Goal: Information Seeking & Learning: Learn about a topic

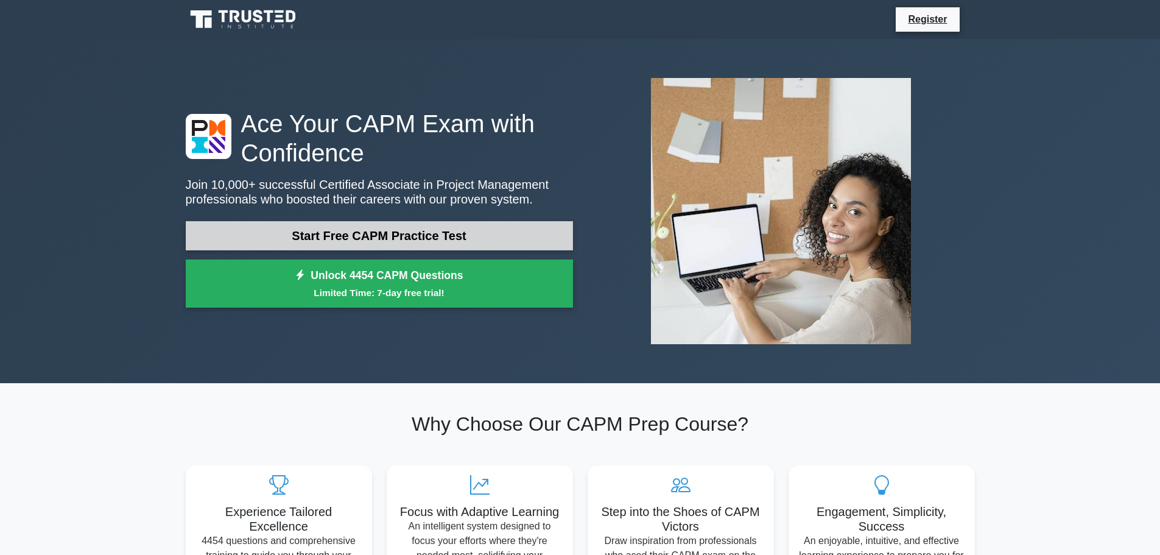
click at [392, 229] on link "Start Free CAPM Practice Test" at bounding box center [379, 235] width 387 height 29
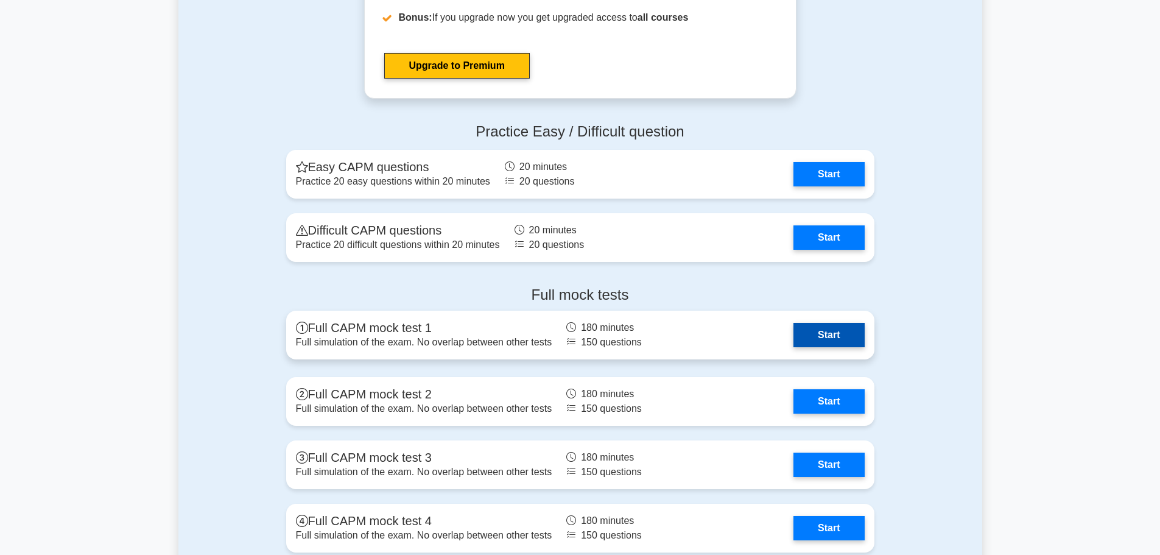
scroll to position [2958, 0]
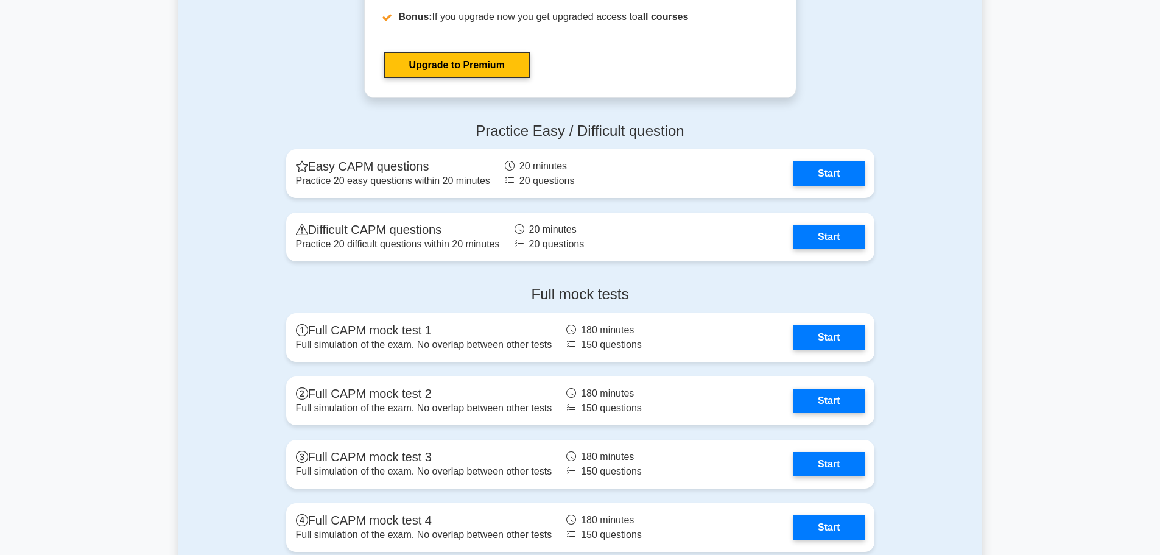
click at [577, 296] on h4 "Full mock tests" at bounding box center [580, 295] width 588 height 18
click at [833, 335] on link "Start" at bounding box center [828, 334] width 71 height 24
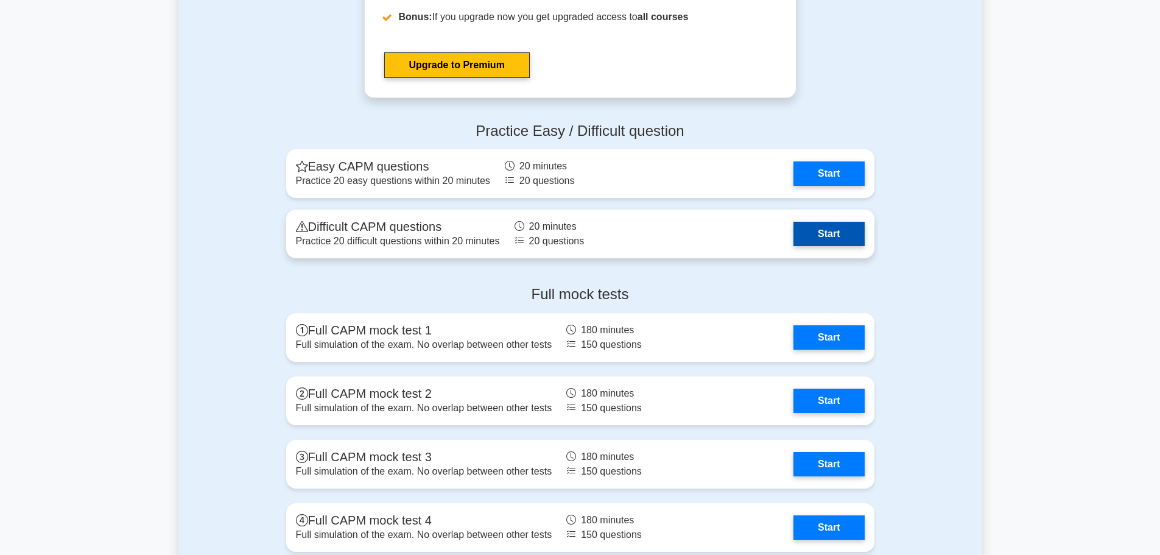
click at [823, 234] on link "Start" at bounding box center [828, 234] width 71 height 24
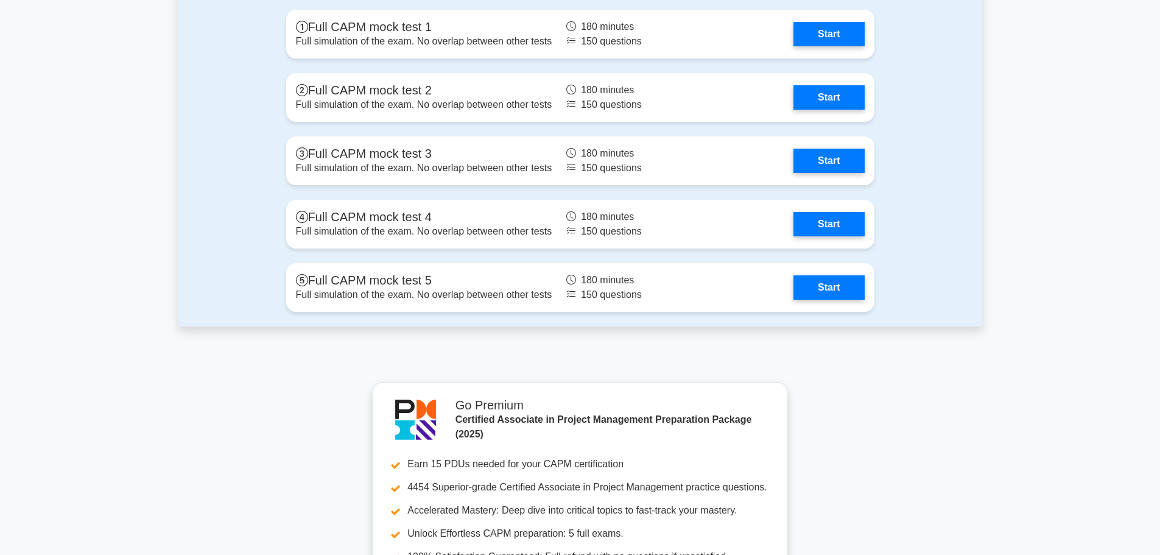
scroll to position [3323, 0]
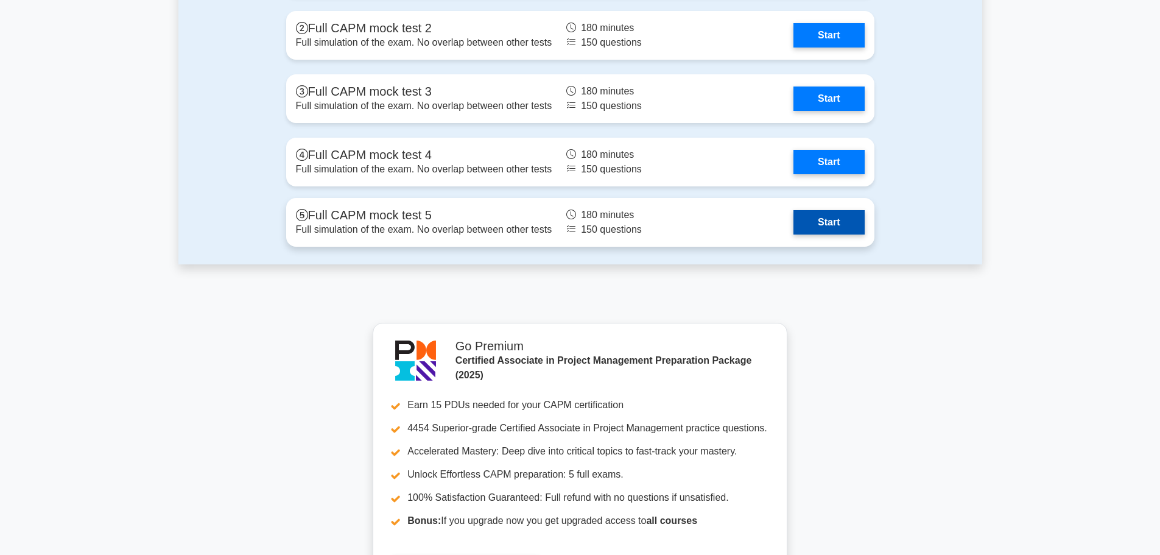
click at [833, 230] on link "Start" at bounding box center [828, 222] width 71 height 24
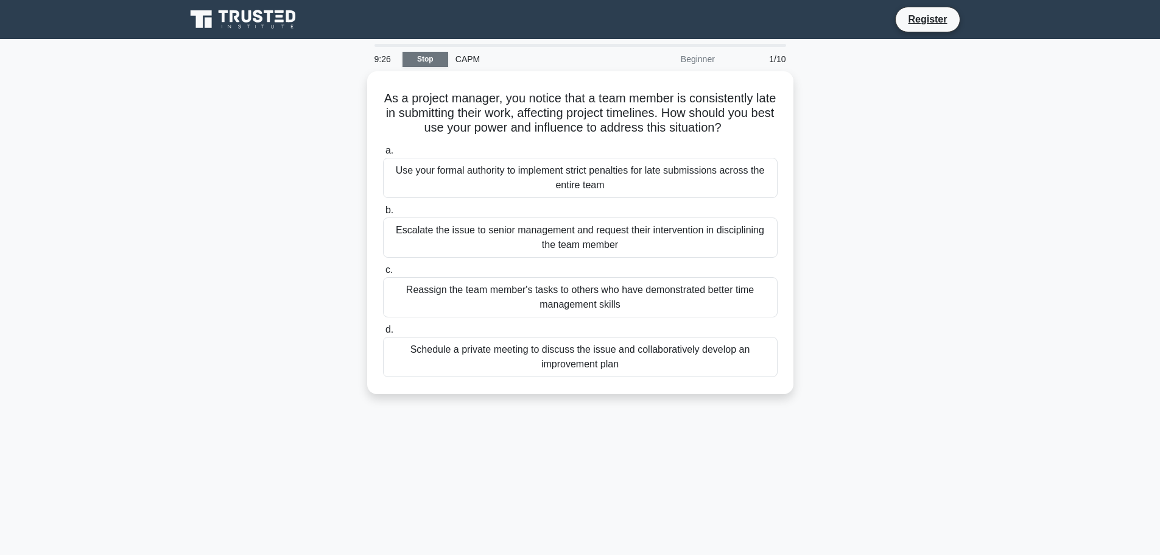
click at [423, 59] on link "Stop" at bounding box center [425, 59] width 46 height 15
click at [434, 66] on link "Stop" at bounding box center [425, 59] width 46 height 15
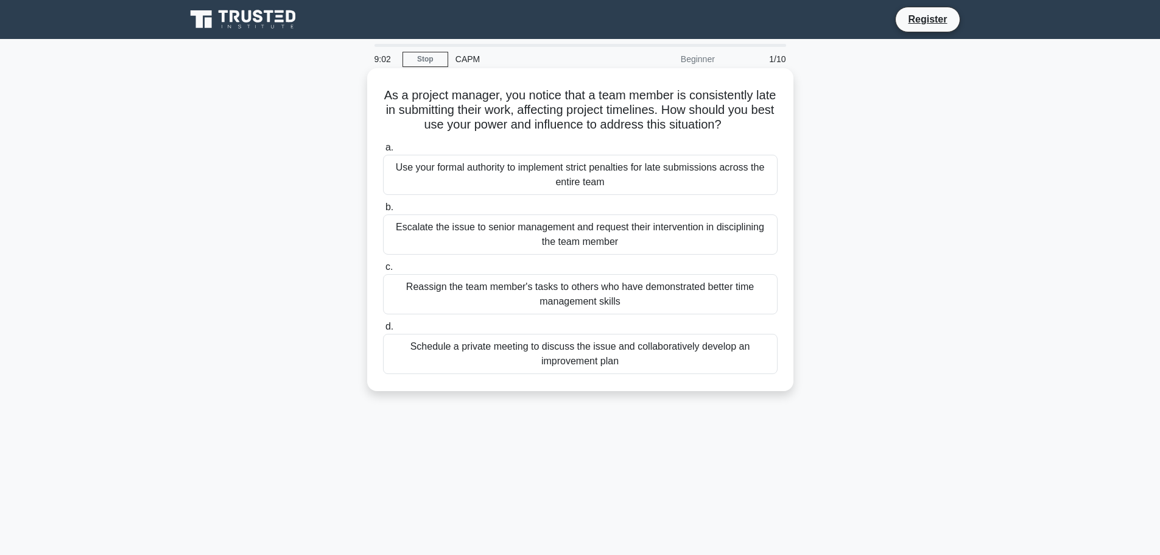
click at [556, 183] on div "Use your formal authority to implement strict penalties for late submissions ac…" at bounding box center [580, 175] width 395 height 40
click at [383, 152] on input "a. Use your formal authority to implement strict penalties for late submissions…" at bounding box center [383, 148] width 0 height 8
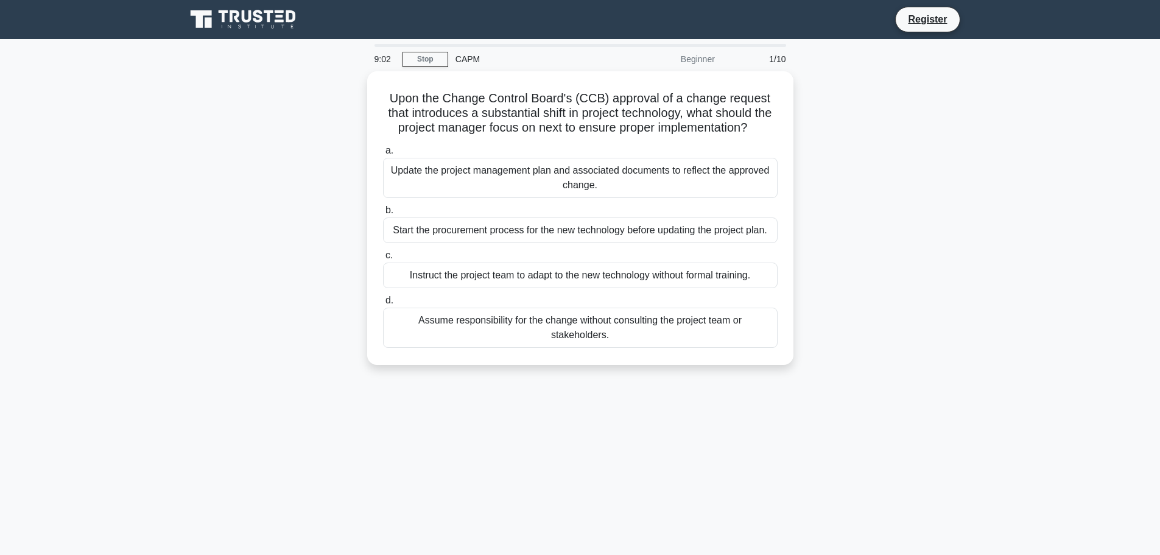
click at [556, 183] on div "Update the project management plan and associated documents to reflect the appr…" at bounding box center [580, 178] width 395 height 40
click at [383, 155] on input "a. Update the project management plan and associated documents to reflect the a…" at bounding box center [383, 151] width 0 height 8
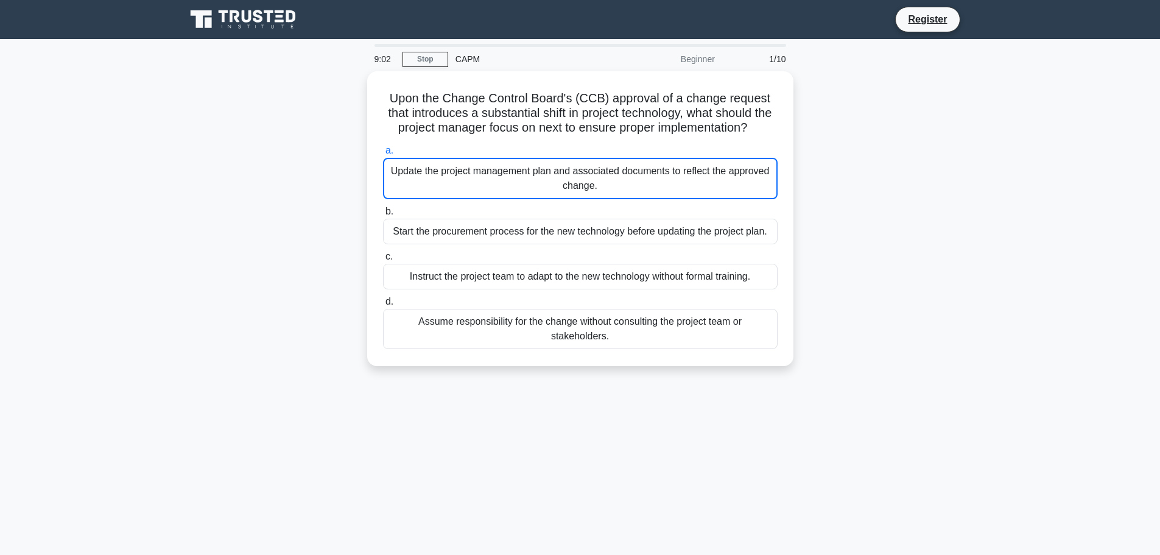
click at [556, 183] on div "Update the project management plan and associated documents to reflect the appr…" at bounding box center [580, 178] width 395 height 41
click at [383, 155] on input "a. Update the project management plan and associated documents to reflect the a…" at bounding box center [383, 151] width 0 height 8
click at [556, 183] on div "Update the project management plan and associated documents to reflect the appr…" at bounding box center [580, 178] width 395 height 41
click at [383, 155] on input "a. Update the project management plan and associated documents to reflect the a…" at bounding box center [383, 151] width 0 height 8
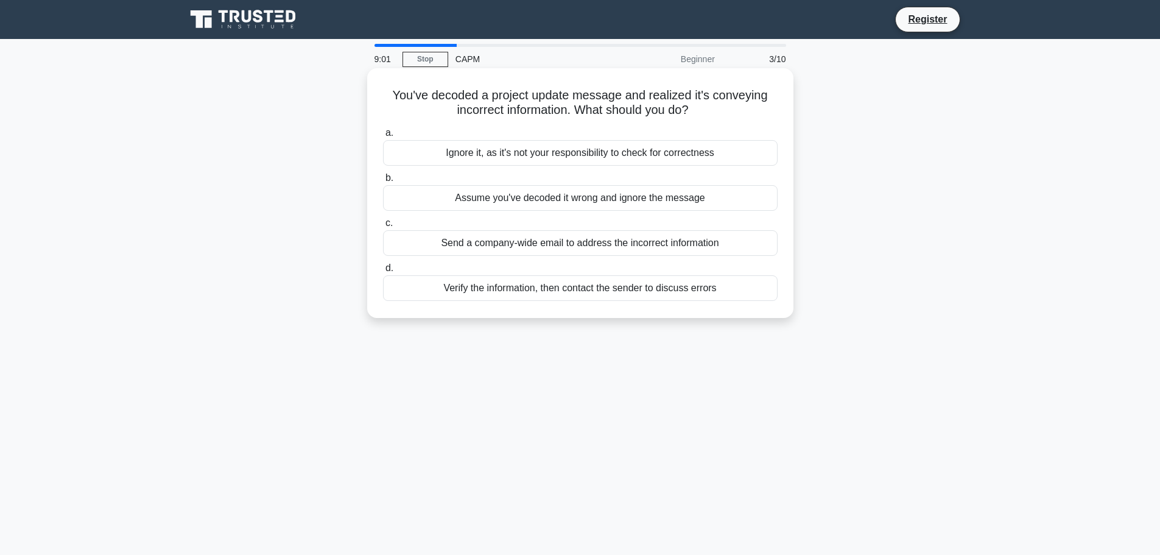
click at [552, 221] on label "c. Send a company-wide email to address the incorrect information" at bounding box center [580, 236] width 395 height 40
click at [383, 221] on input "c. Send a company-wide email to address the incorrect information" at bounding box center [383, 223] width 0 height 8
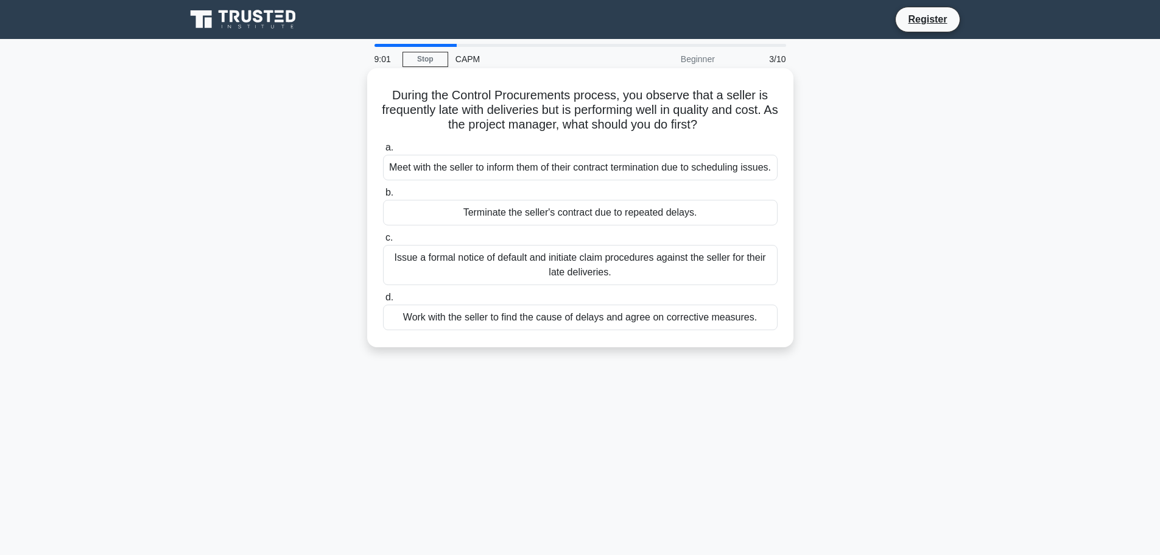
click at [553, 206] on label "b. Terminate the seller's contract due to repeated delays." at bounding box center [580, 205] width 395 height 40
click at [383, 197] on input "b. Terminate the seller's contract due to repeated delays." at bounding box center [383, 193] width 0 height 8
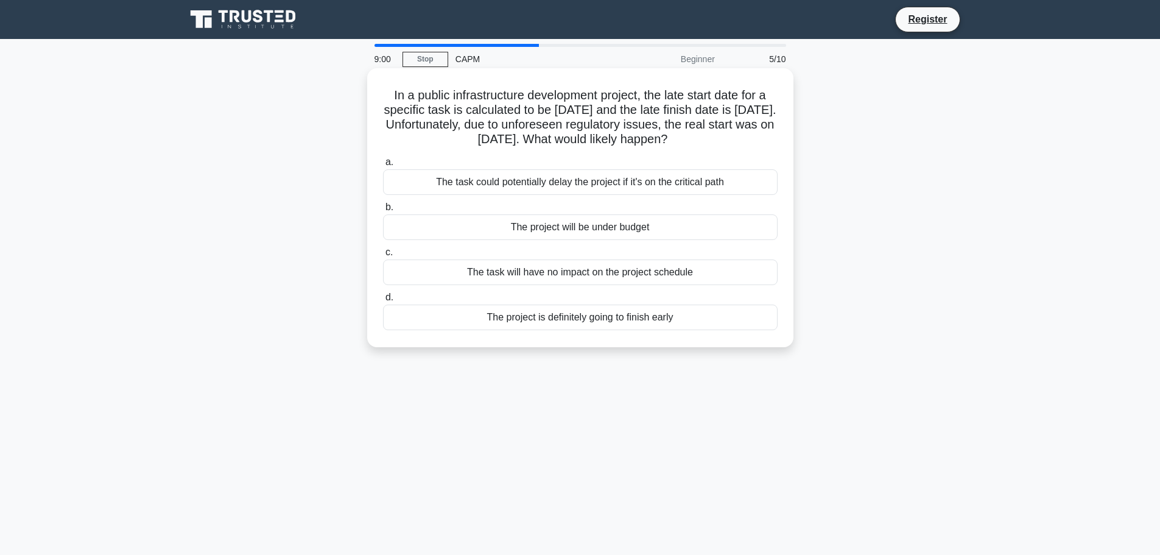
click at [556, 181] on div "The task could potentially delay the project if it's on the critical path" at bounding box center [580, 182] width 395 height 26
click at [383, 166] on input "a. The task could potentially delay the project if it's on the critical path" at bounding box center [383, 162] width 0 height 8
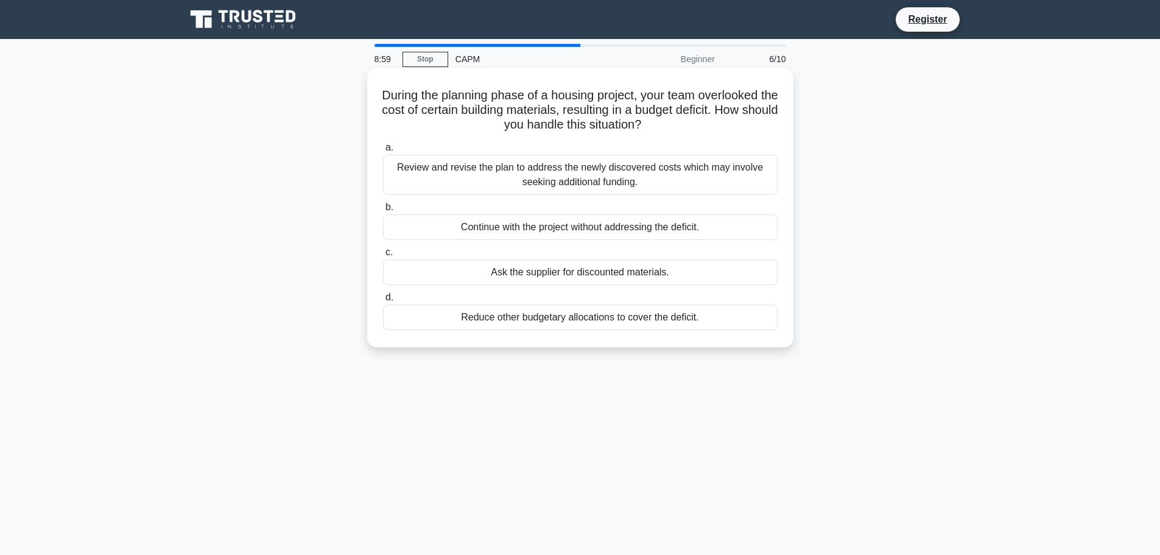
click at [556, 179] on div "Review and revise the plan to address the newly discovered costs which may invo…" at bounding box center [580, 175] width 395 height 40
click at [383, 152] on input "a. Review and revise the plan to address the newly discovered costs which may i…" at bounding box center [383, 148] width 0 height 8
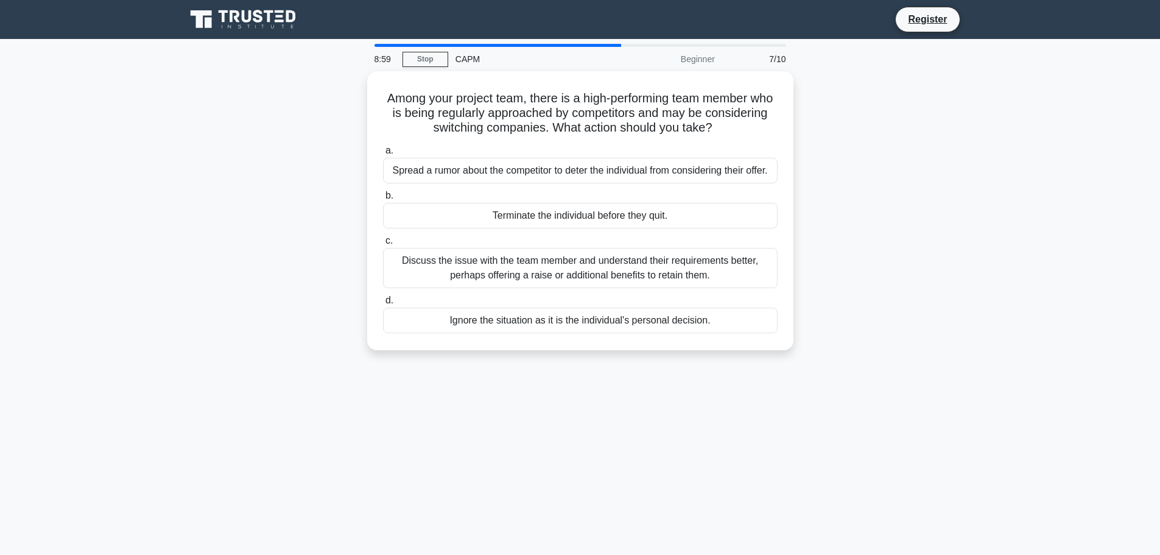
click at [556, 179] on div "Spread a rumor about the competitor to deter the individual from considering th…" at bounding box center [580, 171] width 395 height 26
click at [383, 155] on input "a. Spread a rumor about the competitor to deter the individual from considering…" at bounding box center [383, 151] width 0 height 8
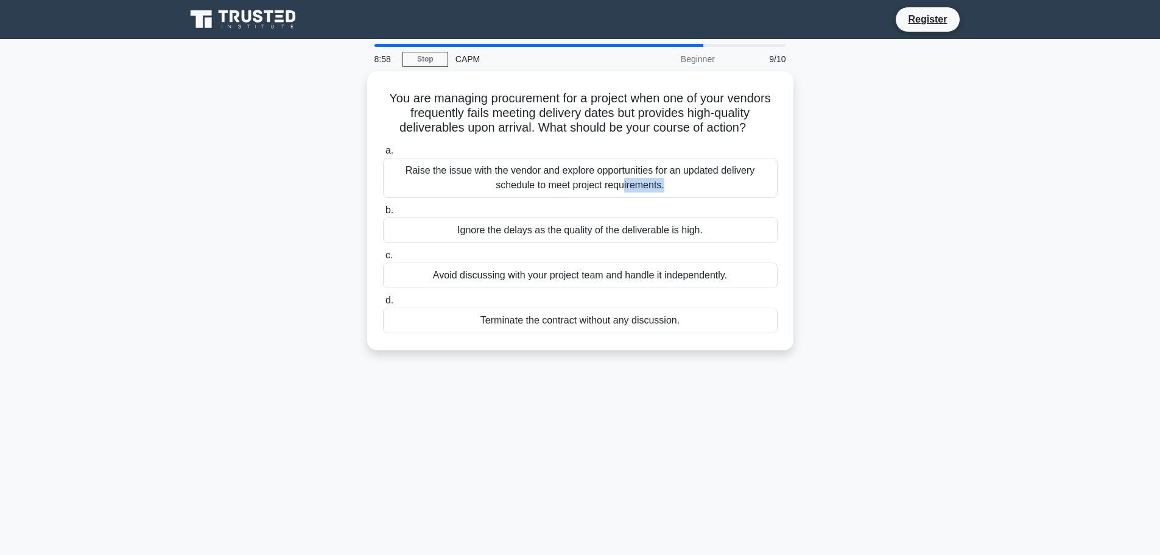
click at [556, 179] on div "Raise the issue with the vendor and explore opportunities for an updated delive…" at bounding box center [580, 178] width 395 height 40
click at [383, 155] on input "a. Raise the issue with the vendor and explore opportunities for an updated del…" at bounding box center [383, 151] width 0 height 8
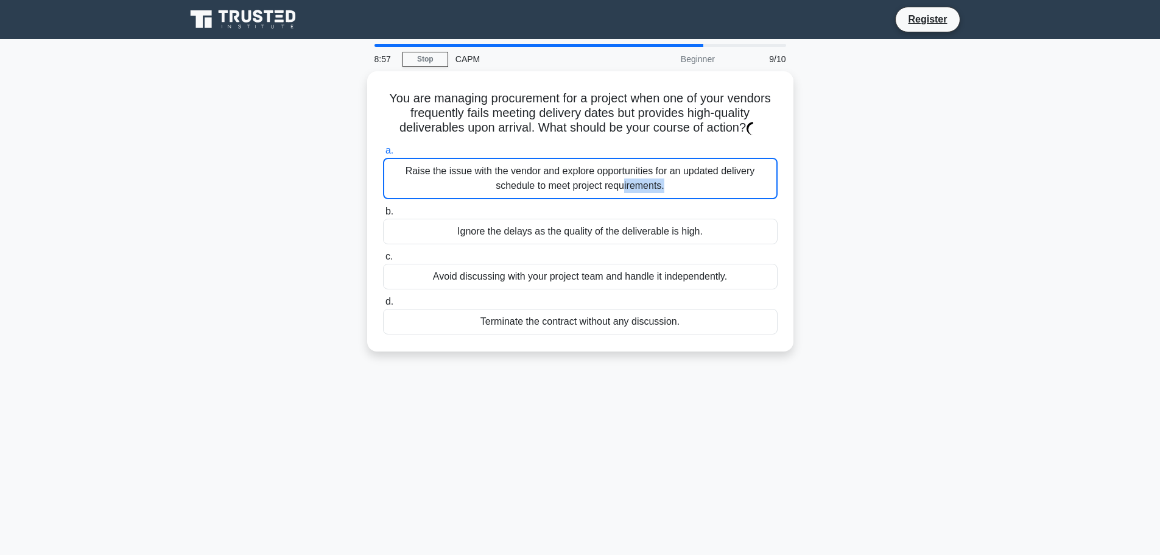
click at [556, 179] on div "Raise the issue with the vendor and explore opportunities for an updated delive…" at bounding box center [580, 178] width 395 height 41
click at [383, 155] on input "a. Raise the issue with the vendor and explore opportunities for an updated del…" at bounding box center [383, 151] width 0 height 8
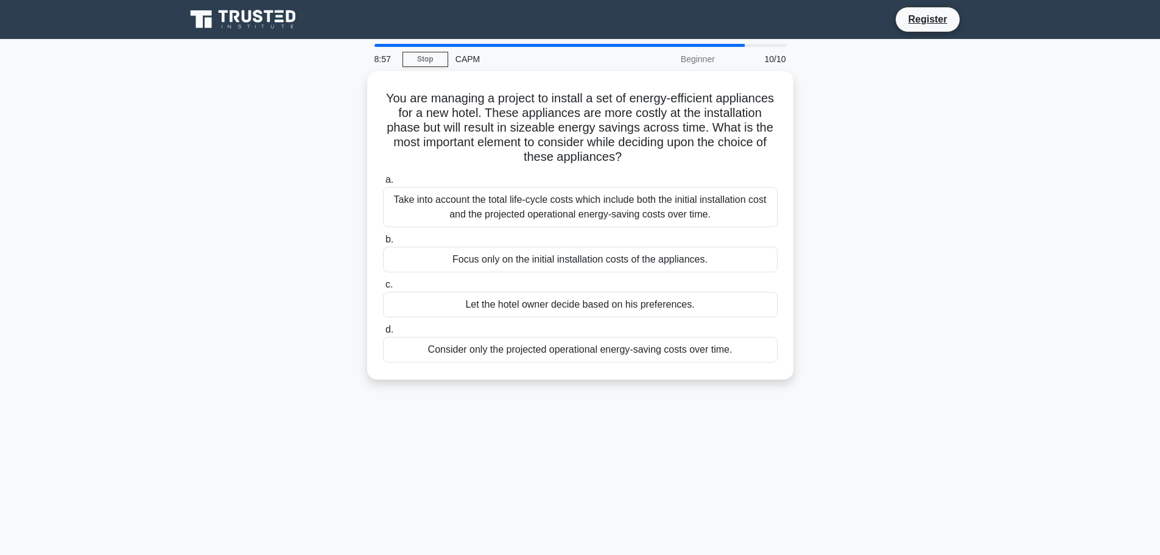
click at [556, 179] on label "a. Take into account the total life-cycle costs which include both the initial …" at bounding box center [580, 199] width 395 height 55
click at [383, 179] on input "a. Take into account the total life-cycle costs which include both the initial …" at bounding box center [383, 180] width 0 height 8
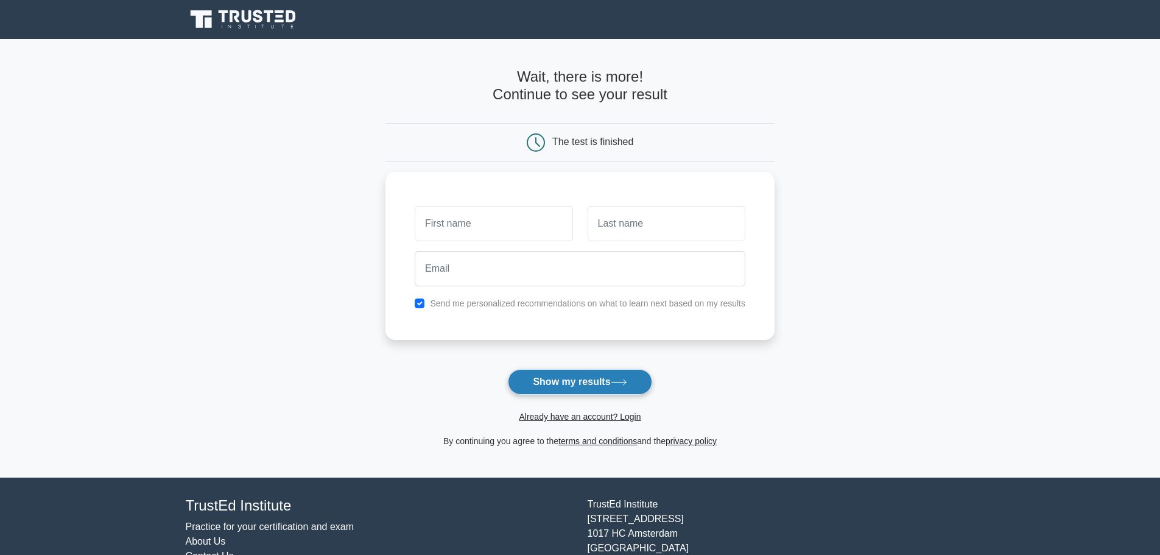
click at [611, 381] on button "Show my results" at bounding box center [580, 382] width 144 height 26
click at [874, 245] on main "Wait, there is more! Continue to see your result The test is finished and the" at bounding box center [580, 258] width 1160 height 438
click at [513, 223] on input "text" at bounding box center [494, 220] width 158 height 35
type input "pjp"
click at [676, 228] on input "text" at bounding box center [667, 220] width 158 height 35
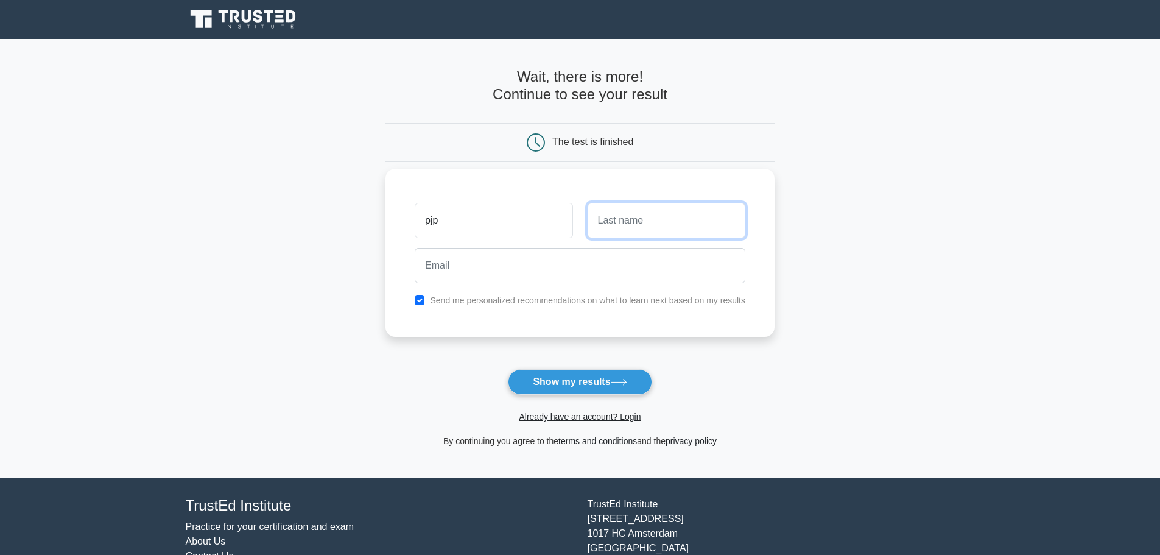
type input "kpompo"
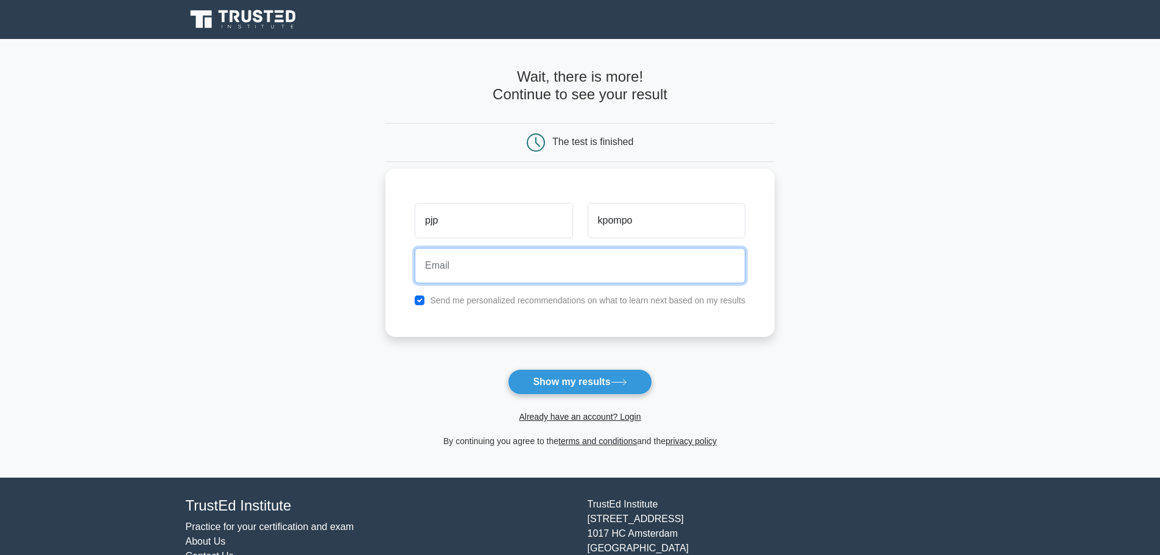
click at [552, 267] on input "email" at bounding box center [580, 265] width 331 height 35
type input "ljklk@gmail.com"
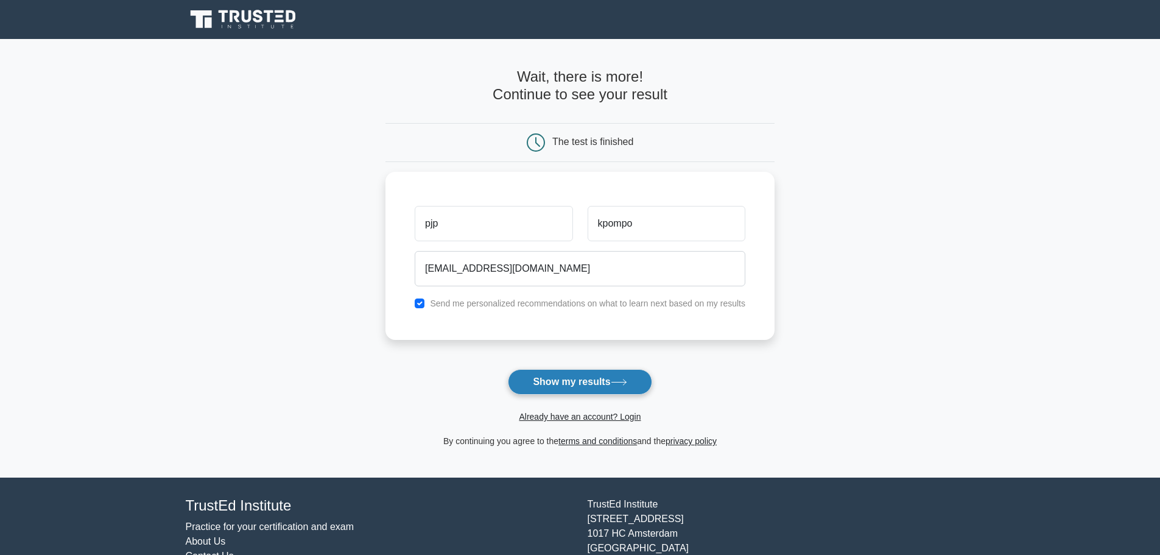
click at [598, 388] on button "Show my results" at bounding box center [580, 382] width 144 height 26
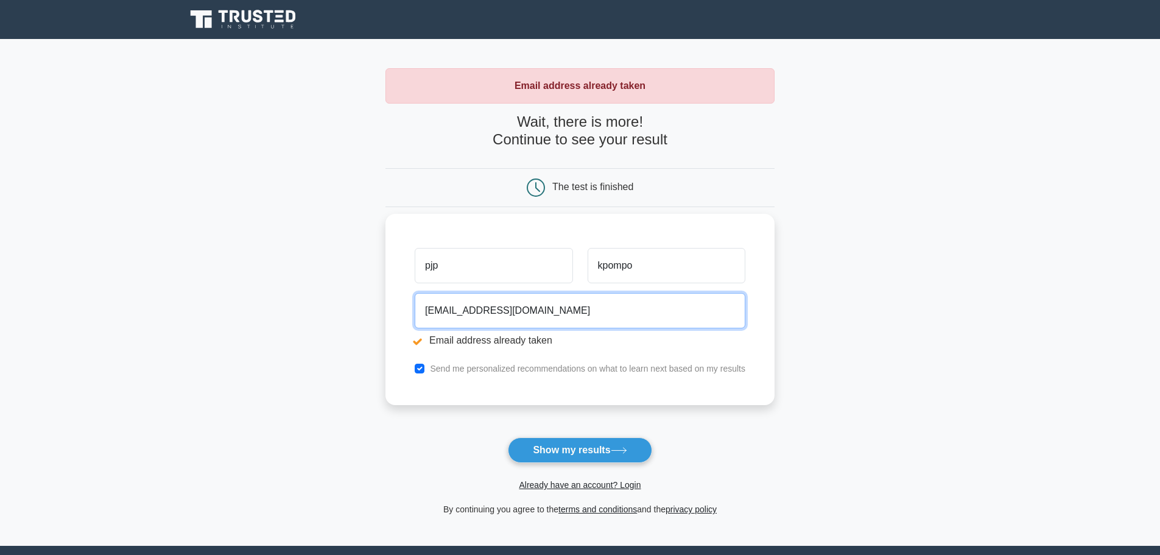
click at [443, 312] on input "ljklk@gmail.com" at bounding box center [580, 310] width 331 height 35
type input "ljklki@gmail.com"
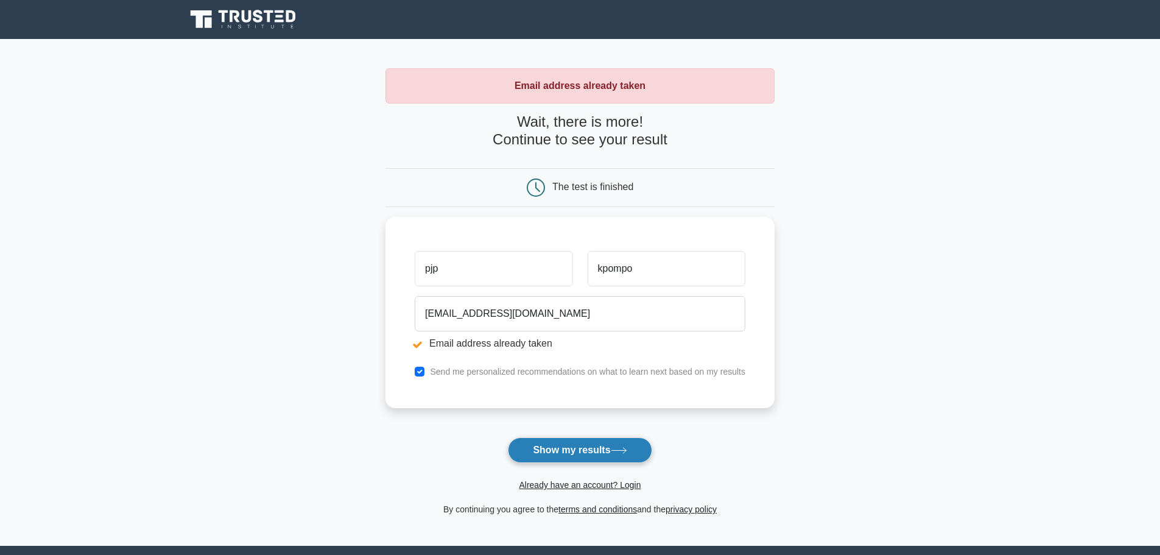
click at [610, 444] on button "Show my results" at bounding box center [580, 450] width 144 height 26
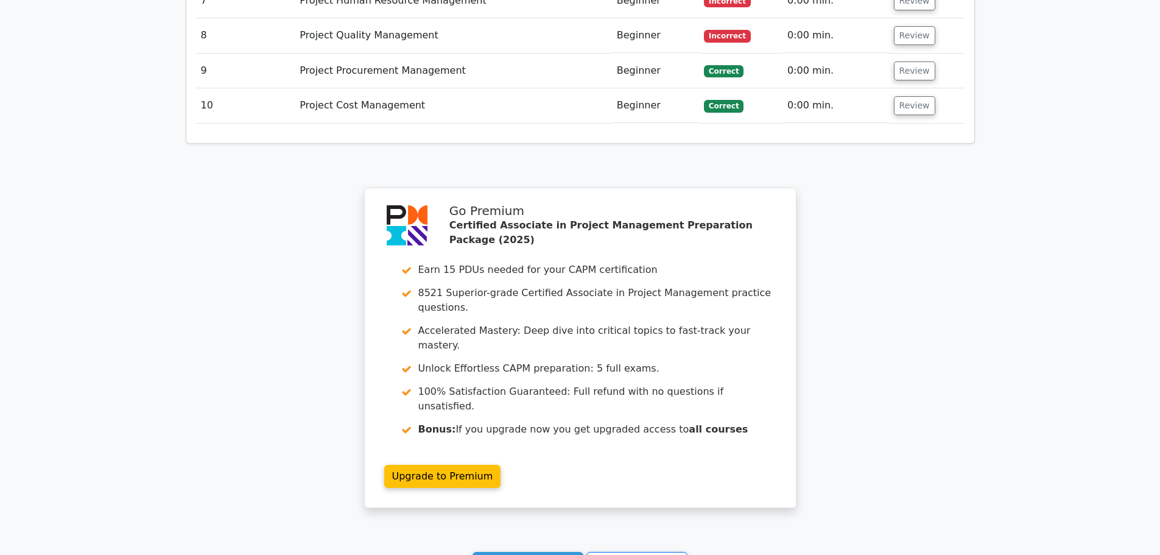
scroll to position [2146, 0]
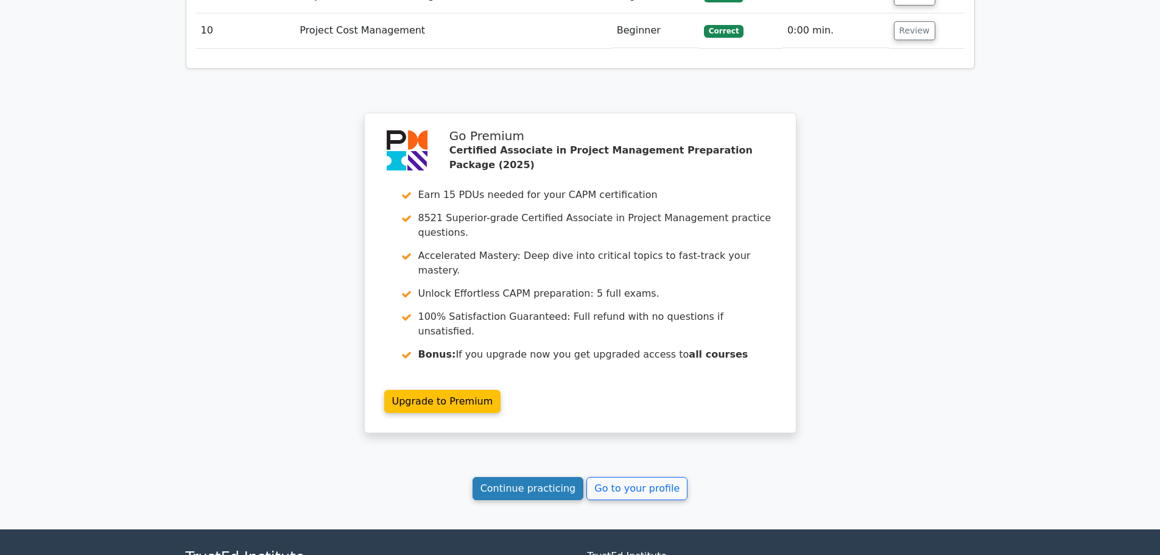
click at [546, 477] on link "Continue practicing" at bounding box center [527, 488] width 111 height 23
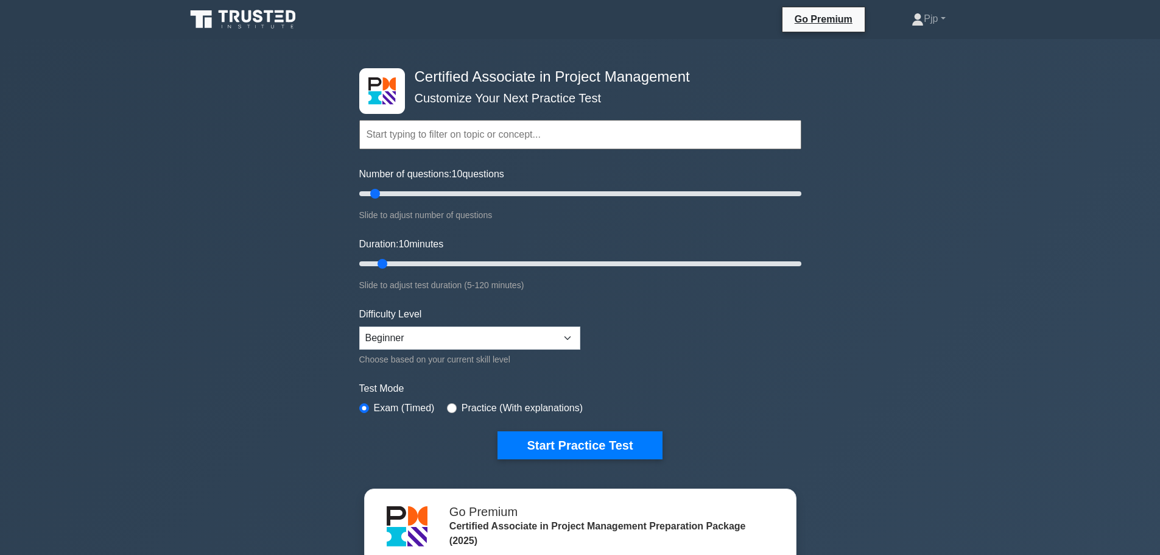
click at [750, 359] on form "Topics Project Scope Management Project Time Management Project Cost Management…" at bounding box center [580, 271] width 442 height 376
drag, startPoint x: 373, startPoint y: 193, endPoint x: 447, endPoint y: 205, distance: 74.6
type input "40"
click at [447, 201] on input "Number of questions: 40 questions" at bounding box center [580, 193] width 442 height 15
drag, startPoint x: 382, startPoint y: 261, endPoint x: 410, endPoint y: 262, distance: 28.0
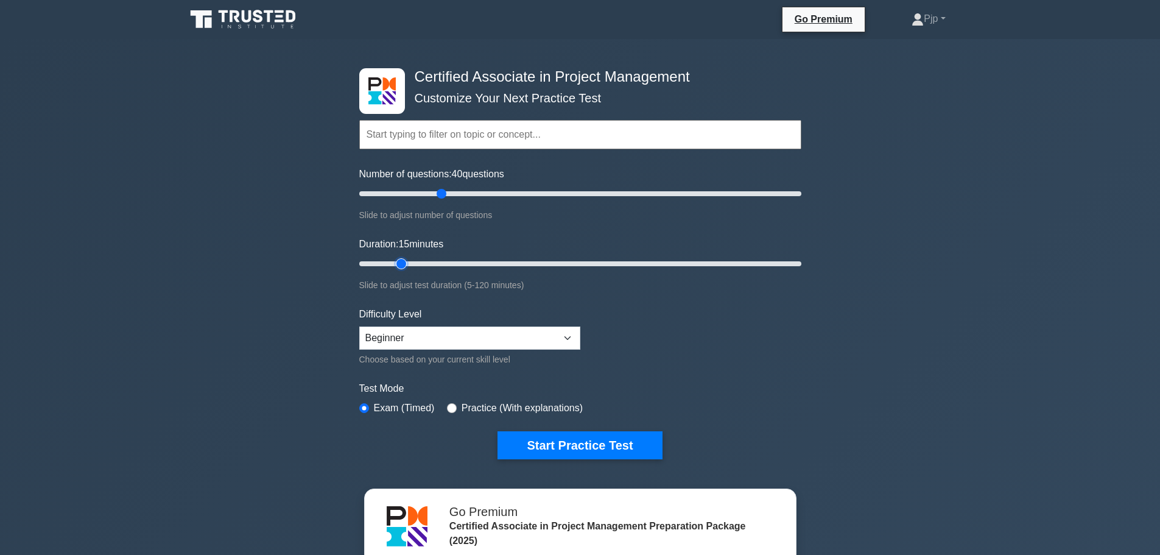
click at [410, 262] on input "Duration: 15 minutes" at bounding box center [580, 263] width 442 height 15
drag, startPoint x: 402, startPoint y: 262, endPoint x: 415, endPoint y: 262, distance: 12.2
click at [415, 262] on input "Duration: 20 minutes" at bounding box center [580, 263] width 442 height 15
click at [446, 191] on input "Number of questions: 40 questions" at bounding box center [580, 193] width 442 height 15
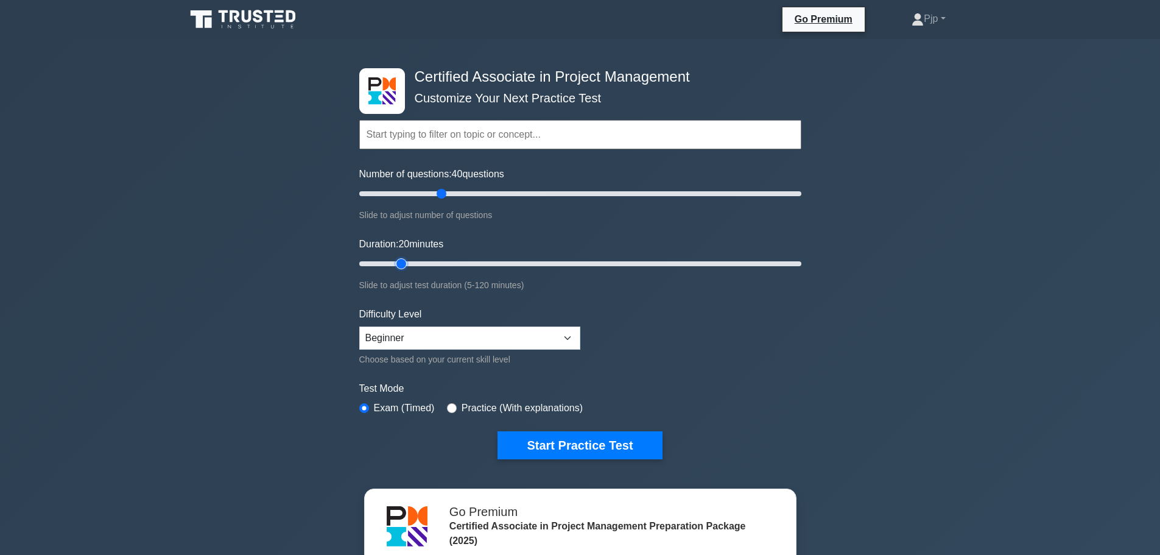
type input "15"
click at [407, 260] on input "Duration: 20 minutes" at bounding box center [580, 263] width 442 height 15
click at [609, 448] on button "Start Practice Test" at bounding box center [579, 445] width 164 height 28
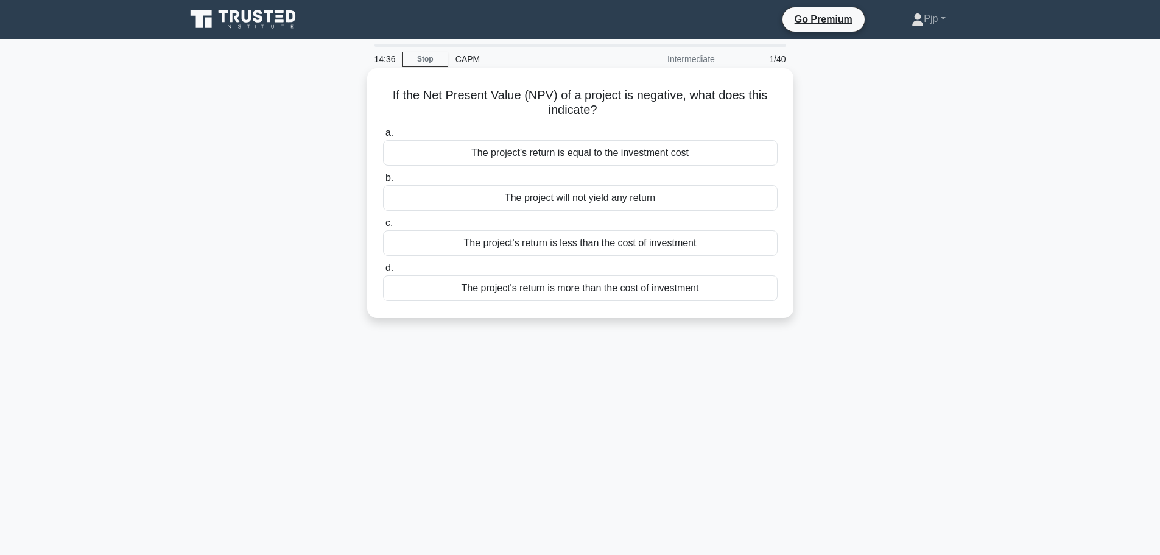
click at [614, 293] on div "The project's return is more than the cost of investment" at bounding box center [580, 288] width 395 height 26
click at [383, 272] on input "d. The project's return is more than the cost of investment" at bounding box center [383, 268] width 0 height 8
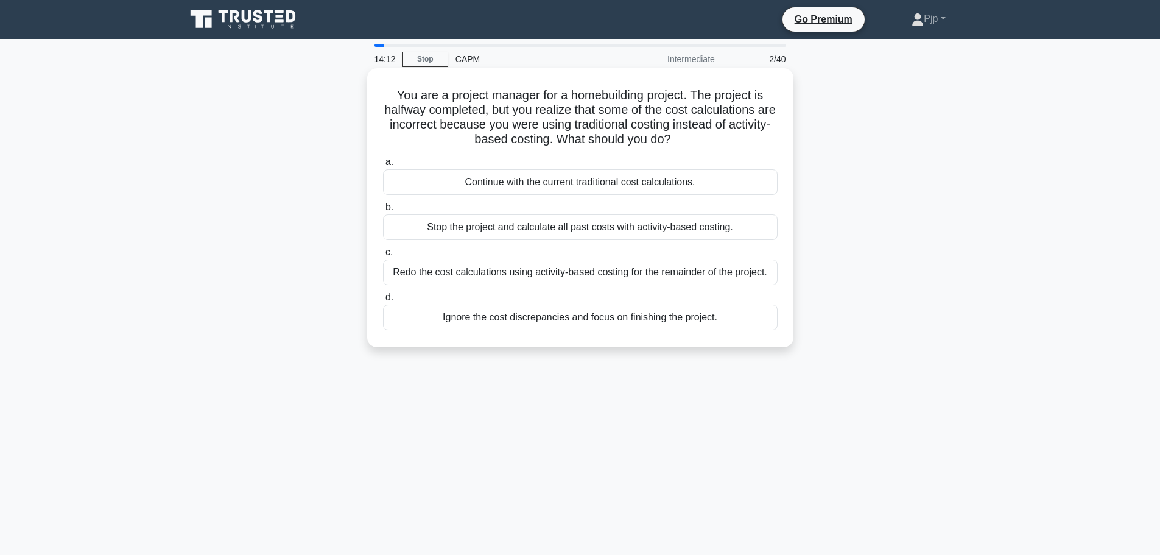
click at [622, 275] on div "Redo the cost calculations using activity-based costing for the remainder of th…" at bounding box center [580, 272] width 395 height 26
click at [383, 256] on input "c. Redo the cost calculations using activity-based costing for the remainder of…" at bounding box center [383, 252] width 0 height 8
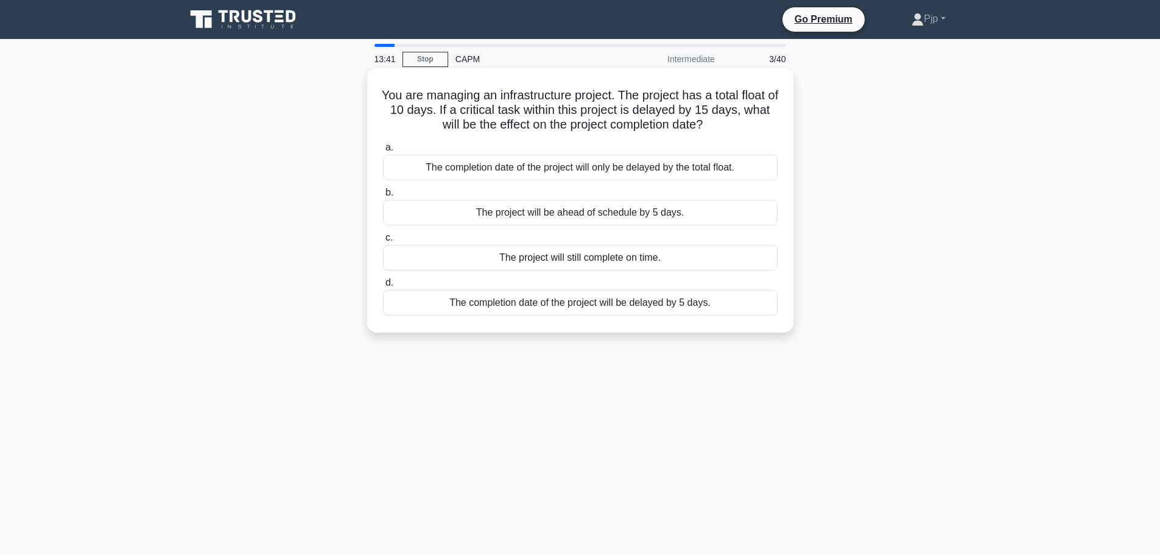
click at [600, 302] on div "The completion date of the project will be delayed by 5 days." at bounding box center [580, 303] width 395 height 26
click at [383, 287] on input "d. The completion date of the project will be delayed by 5 days." at bounding box center [383, 283] width 0 height 8
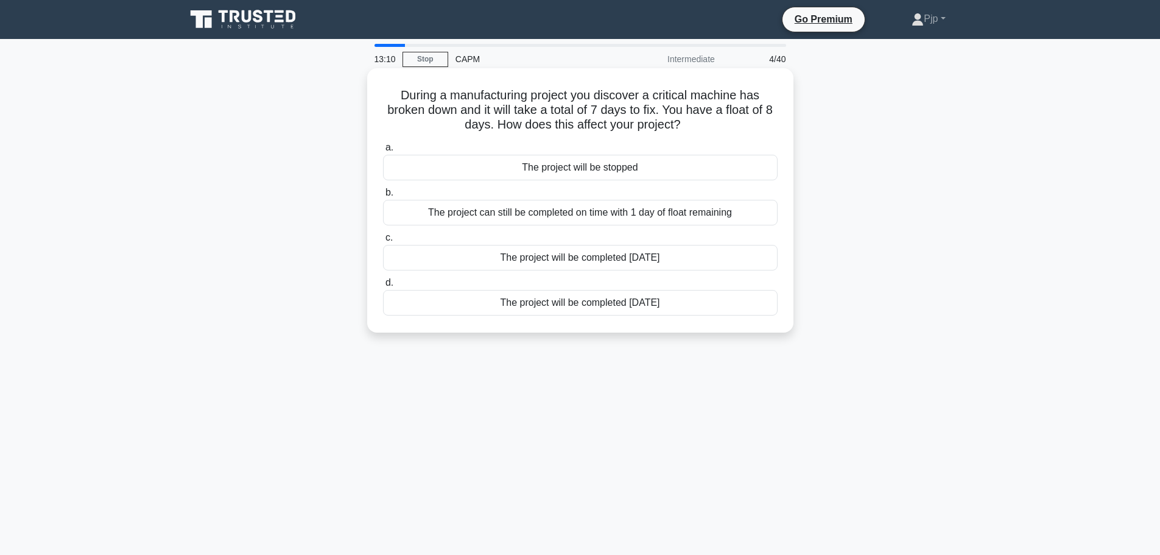
click at [627, 217] on div "The project can still be completed on time with 1 day of float remaining" at bounding box center [580, 213] width 395 height 26
click at [383, 197] on input "b. The project can still be completed on time with 1 day of float remaining" at bounding box center [383, 193] width 0 height 8
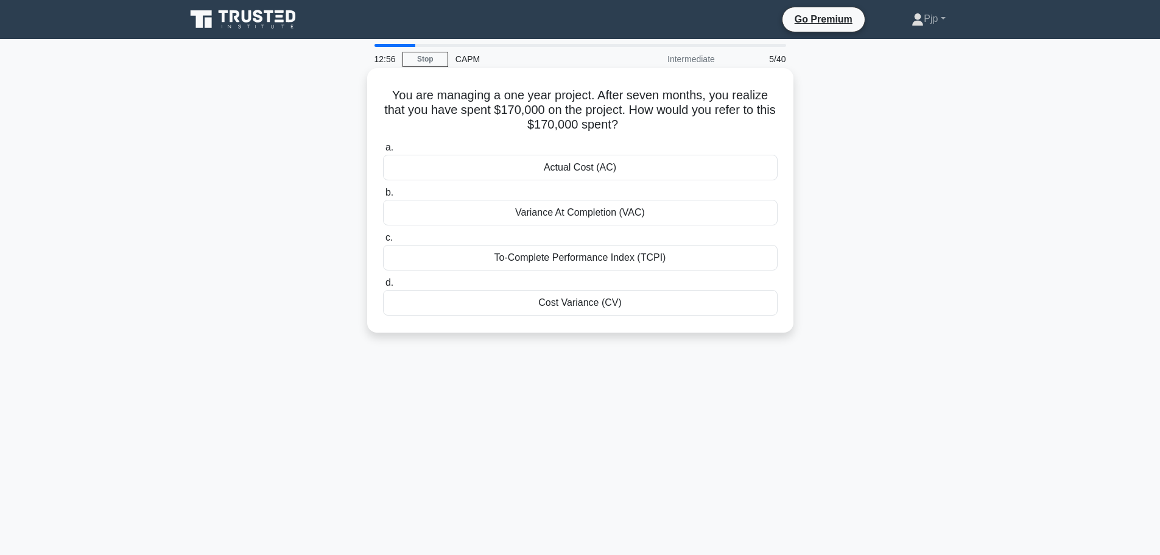
click at [618, 170] on div "Actual Cost (AC)" at bounding box center [580, 168] width 395 height 26
click at [383, 152] on input "a. Actual Cost (AC)" at bounding box center [383, 148] width 0 height 8
click at [616, 214] on div "Actual Cost (AC)" at bounding box center [580, 213] width 395 height 26
click at [383, 197] on input "b. Actual Cost (AC)" at bounding box center [383, 193] width 0 height 8
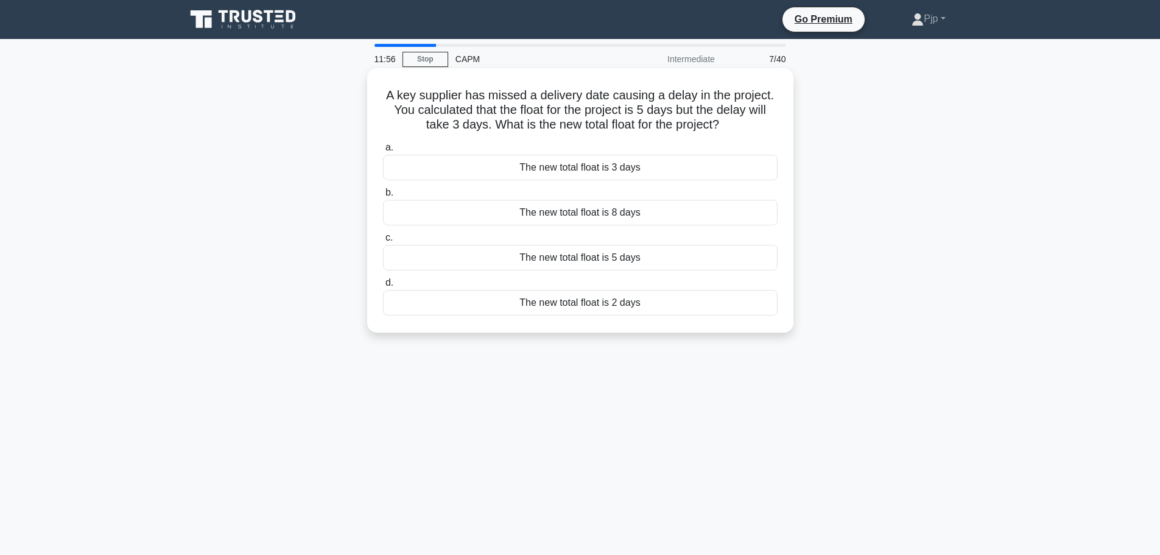
click at [627, 301] on div "The new total float is 2 days" at bounding box center [580, 303] width 395 height 26
click at [383, 287] on input "d. The new total float is 2 days" at bounding box center [383, 283] width 0 height 8
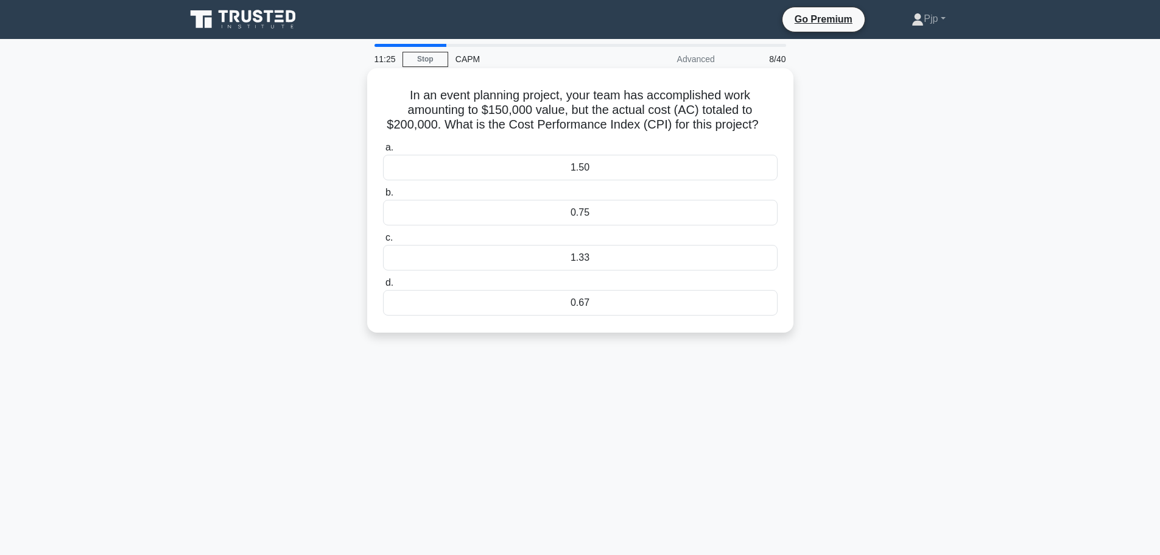
click at [614, 211] on div "0.75" at bounding box center [580, 213] width 395 height 26
click at [383, 197] on input "b. 0.75" at bounding box center [383, 193] width 0 height 8
click at [622, 304] on div "1.016" at bounding box center [580, 303] width 395 height 26
click at [383, 287] on input "d. 1.016" at bounding box center [383, 283] width 0 height 8
click at [534, 165] on div "0.933" at bounding box center [580, 168] width 395 height 26
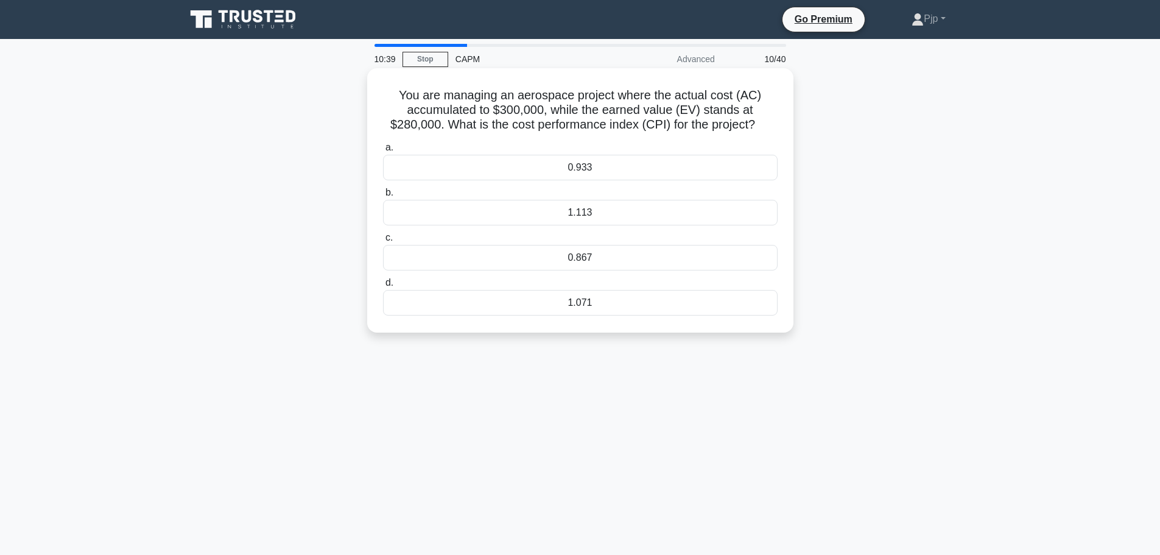
click at [383, 152] on input "a. 0.933" at bounding box center [383, 148] width 0 height 8
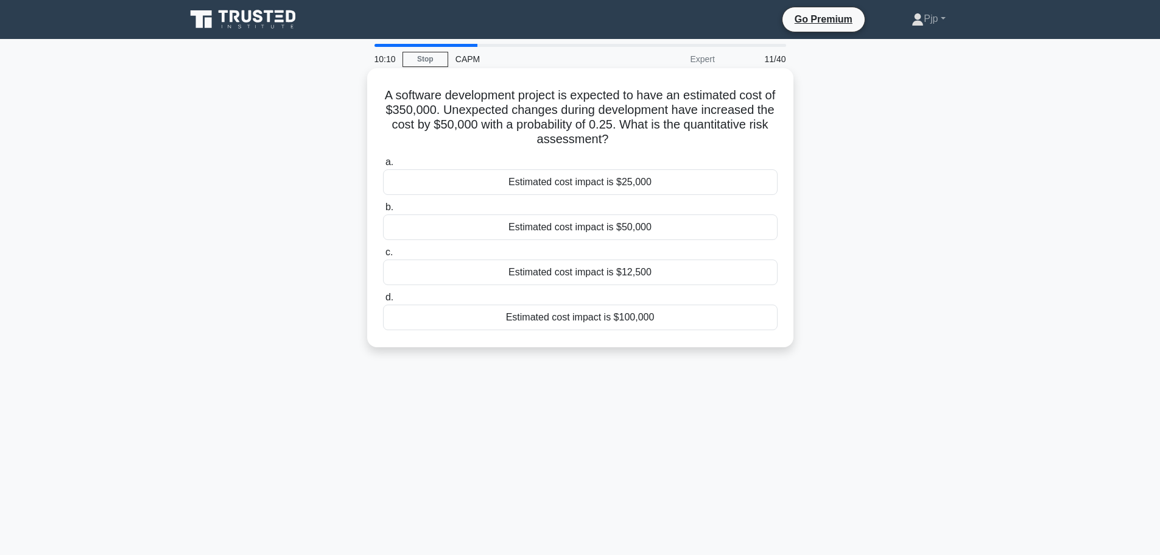
click at [635, 273] on div "Estimated cost impact is $12,500" at bounding box center [580, 272] width 395 height 26
click at [383, 256] on input "c. Estimated cost impact is $12,500" at bounding box center [383, 252] width 0 height 8
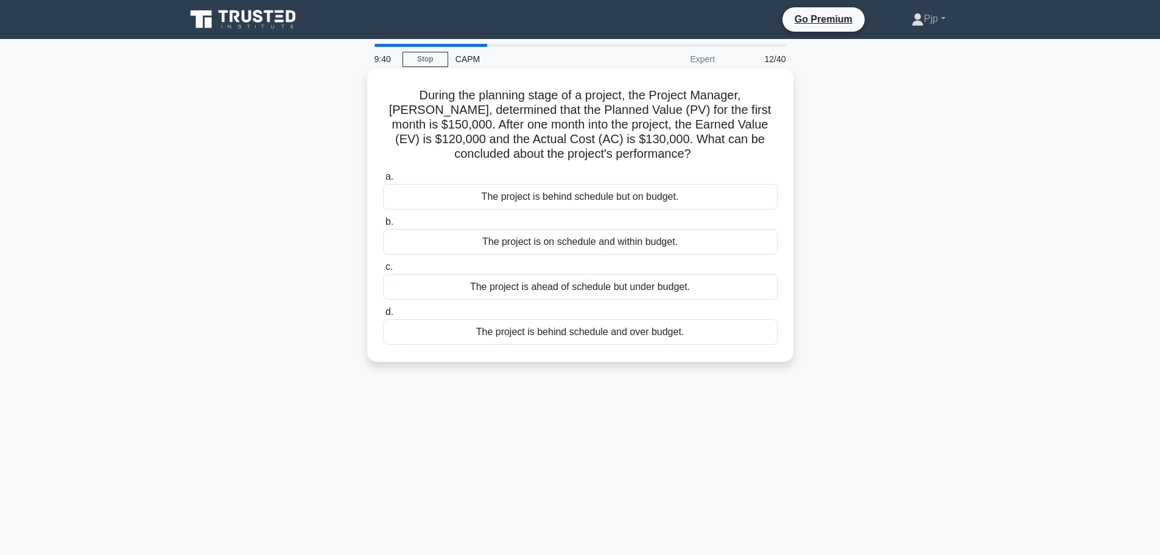
click at [579, 337] on div "The project is behind schedule and over budget." at bounding box center [580, 332] width 395 height 26
click at [383, 316] on input "d. The project is behind schedule and over budget." at bounding box center [383, 312] width 0 height 8
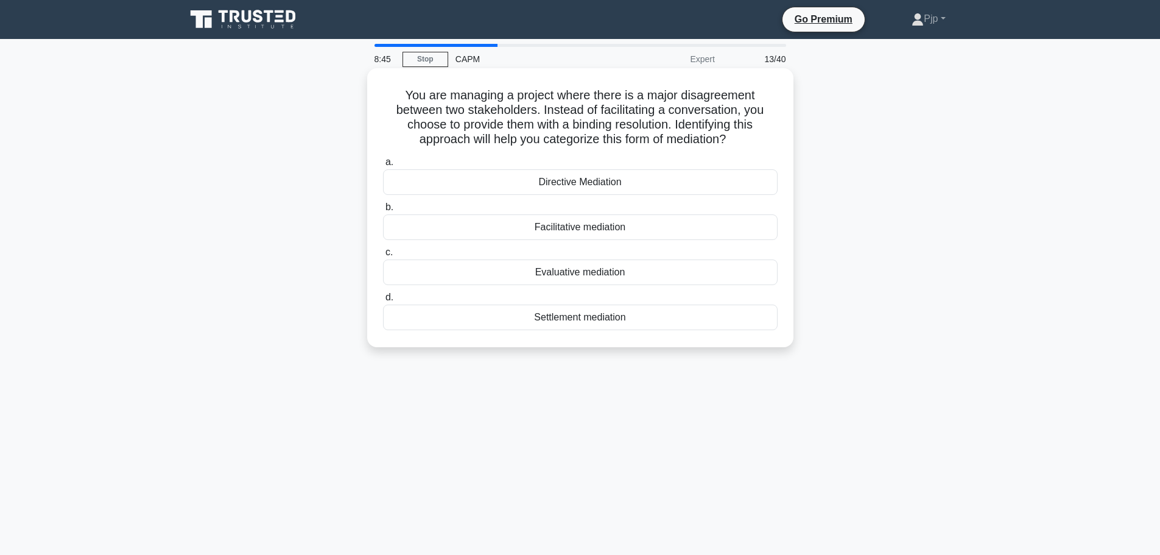
click at [634, 183] on div "Directive Mediation" at bounding box center [580, 182] width 395 height 26
click at [383, 166] on input "a. Directive Mediation" at bounding box center [383, 162] width 0 height 8
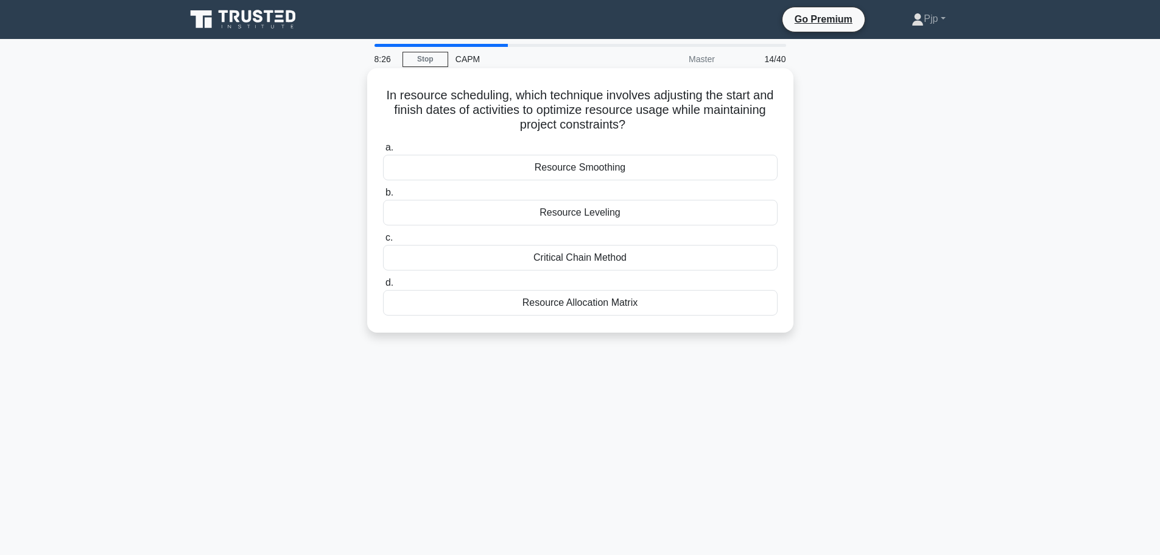
click at [633, 219] on div "Resource Leveling" at bounding box center [580, 213] width 395 height 26
click at [383, 197] on input "b. Resource Leveling" at bounding box center [383, 193] width 0 height 8
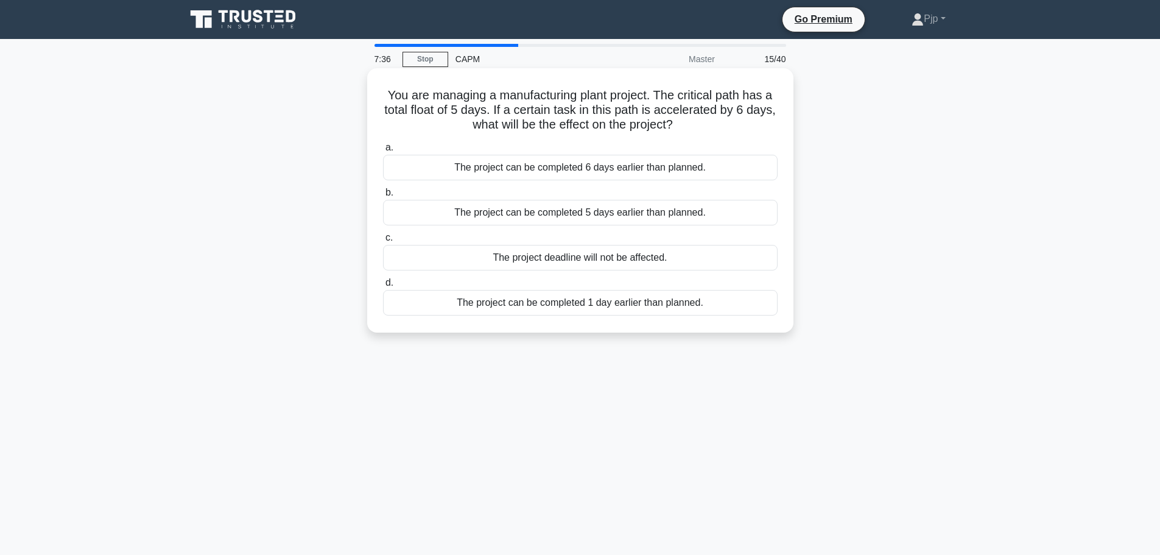
click at [639, 170] on div "The project can be completed 6 days earlier than planned." at bounding box center [580, 168] width 395 height 26
click at [383, 152] on input "a. The project can be completed 6 days earlier than planned." at bounding box center [383, 148] width 0 height 8
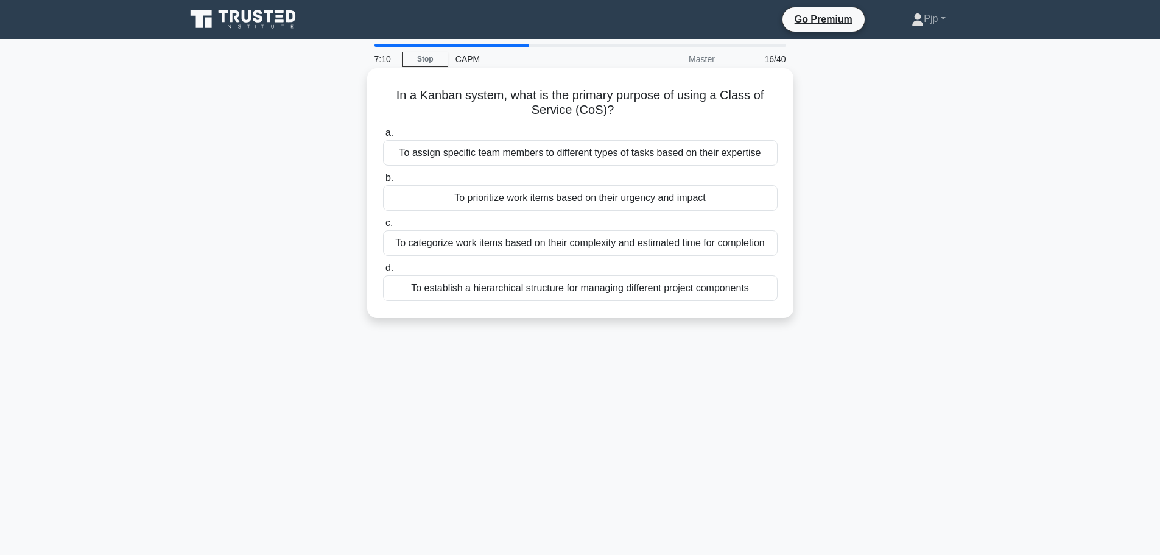
click at [605, 155] on div "To assign specific team members to different types of tasks based on their expe…" at bounding box center [580, 153] width 395 height 26
click at [383, 137] on input "a. To assign specific team members to different types of tasks based on their e…" at bounding box center [383, 133] width 0 height 8
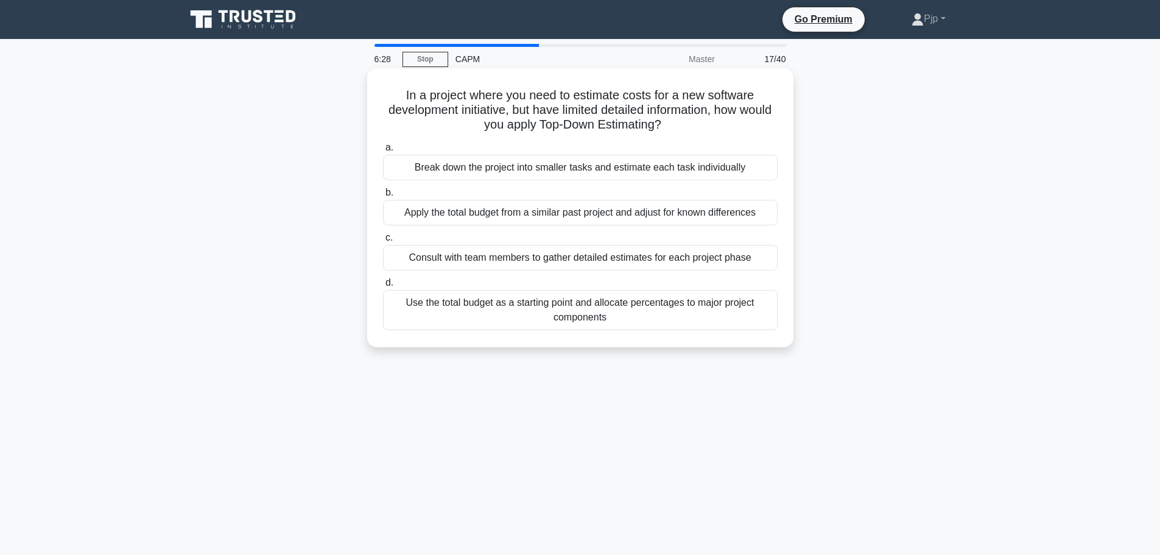
click at [502, 307] on div "Use the total budget as a starting point and allocate percentages to major proj…" at bounding box center [580, 310] width 395 height 40
click at [383, 287] on input "d. Use the total budget as a starting point and allocate percentages to major p…" at bounding box center [383, 283] width 0 height 8
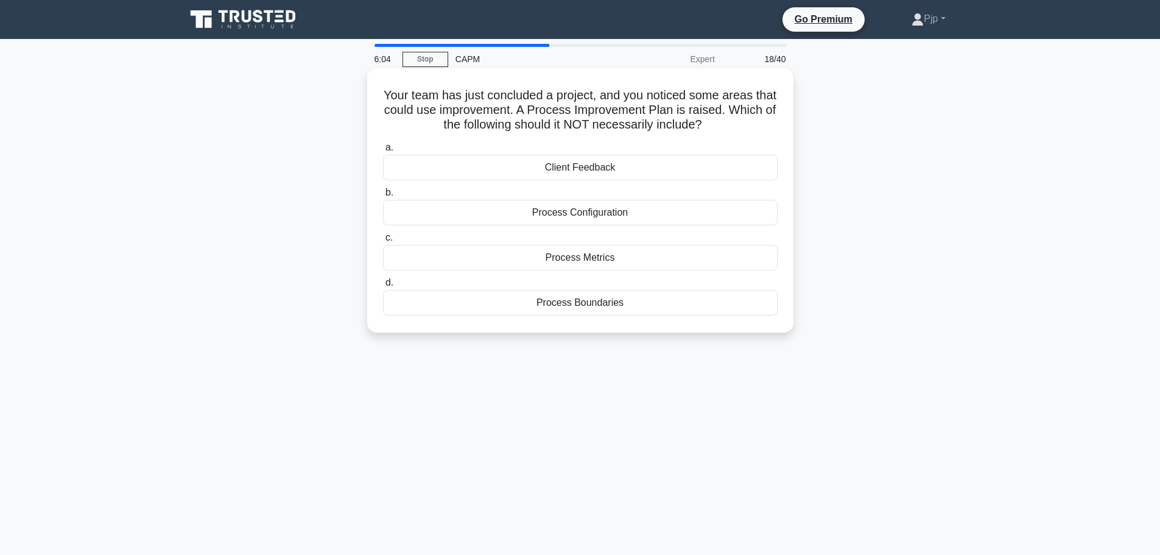
click at [617, 167] on div "Client Feedback" at bounding box center [580, 168] width 395 height 26
click at [383, 152] on input "a. Client Feedback" at bounding box center [383, 148] width 0 height 8
click at [593, 212] on div "$3,092.52" at bounding box center [580, 213] width 395 height 26
click at [383, 197] on input "b. $3,092.52" at bounding box center [383, 193] width 0 height 8
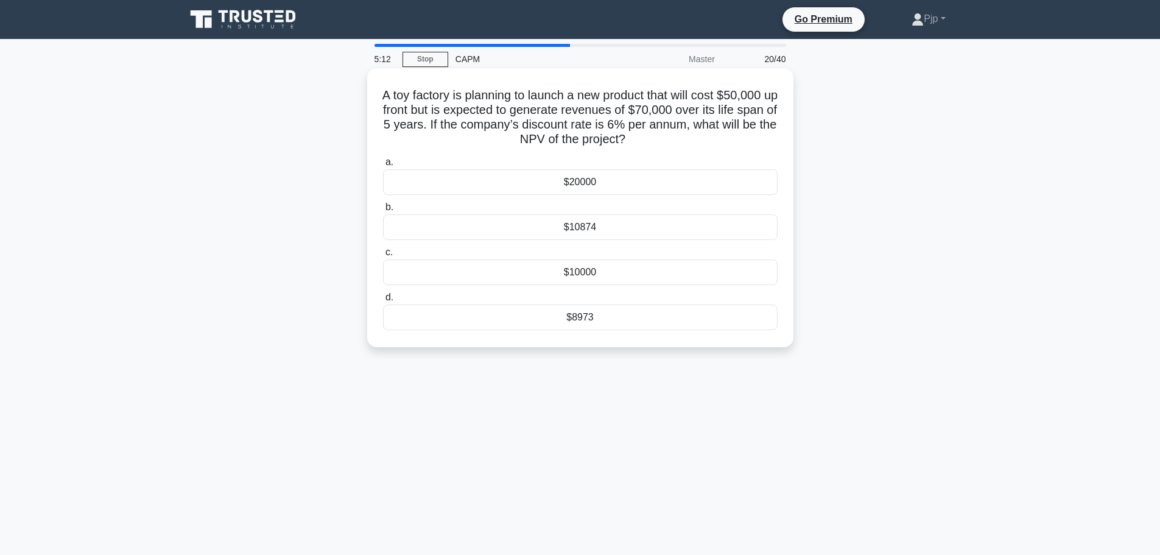
click at [581, 314] on div "$8973" at bounding box center [580, 317] width 395 height 26
click at [383, 301] on input "d. $8973" at bounding box center [383, 297] width 0 height 8
click at [610, 184] on div "$1,428,571" at bounding box center [580, 182] width 395 height 26
click at [383, 166] on input "a. $1,428,571" at bounding box center [383, 162] width 0 height 8
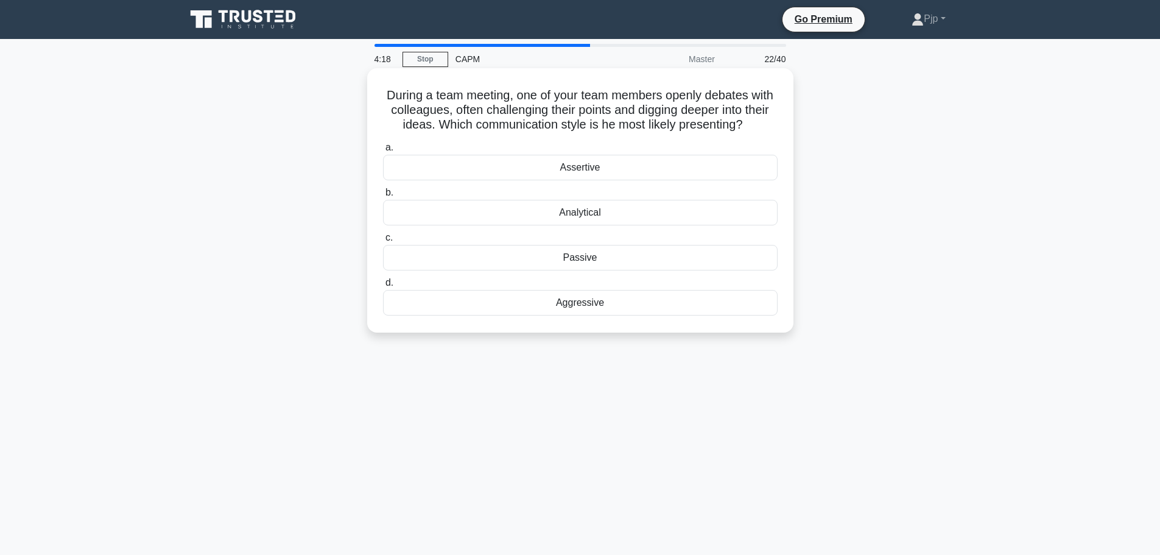
click at [605, 216] on div "Analytical" at bounding box center [580, 213] width 395 height 26
click at [383, 197] on input "b. Analytical" at bounding box center [383, 193] width 0 height 8
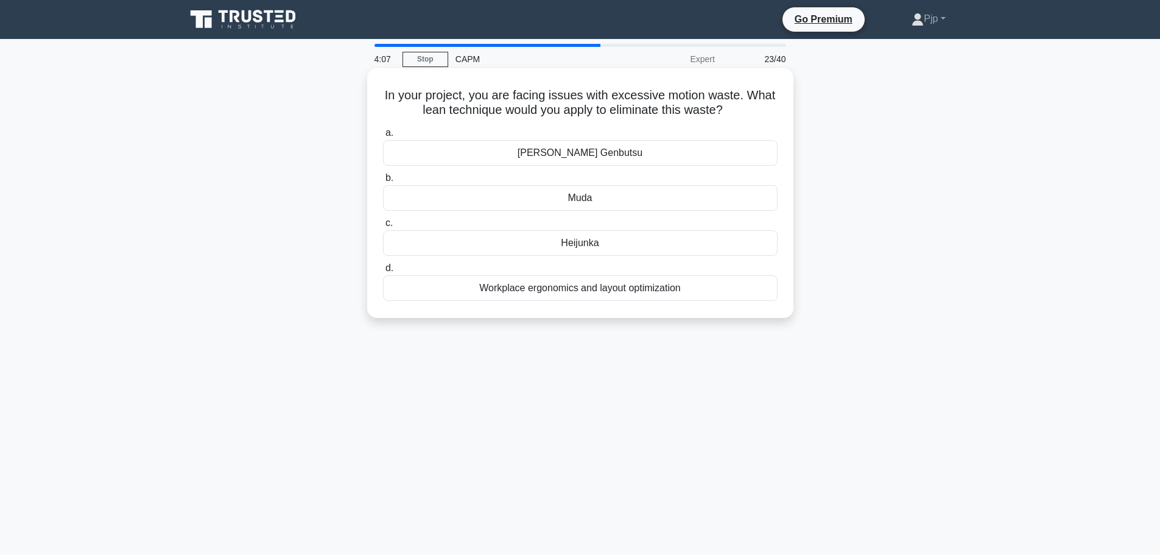
click at [631, 289] on div "Workplace ergonomics and layout optimization" at bounding box center [580, 288] width 395 height 26
click at [383, 272] on input "d. Workplace ergonomics and layout optimization" at bounding box center [383, 268] width 0 height 8
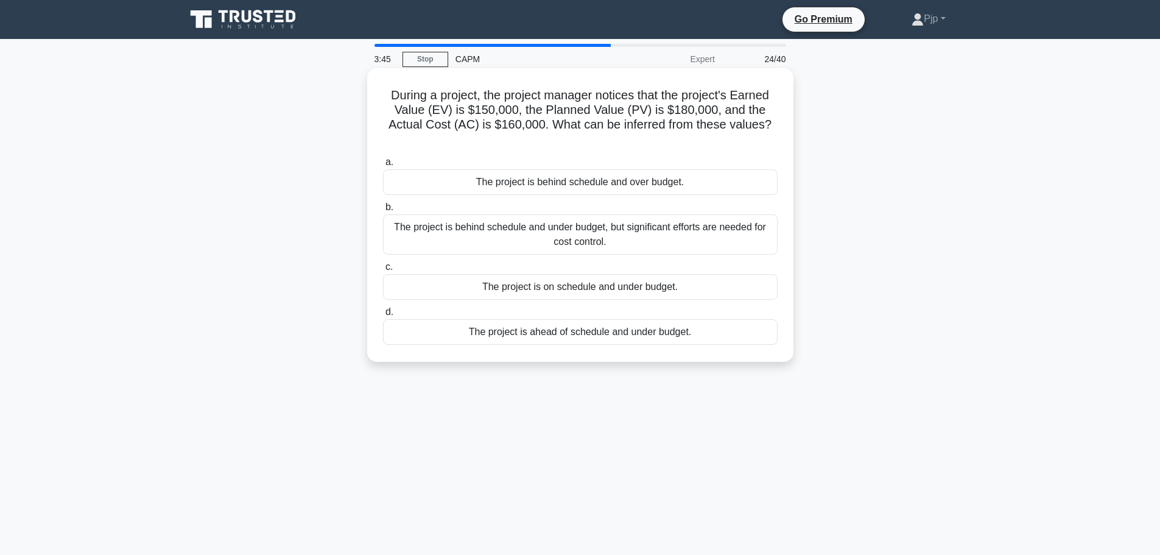
click at [595, 184] on div "The project is behind schedule and over budget." at bounding box center [580, 182] width 395 height 26
click at [383, 166] on input "a. The project is behind schedule and over budget." at bounding box center [383, 162] width 0 height 8
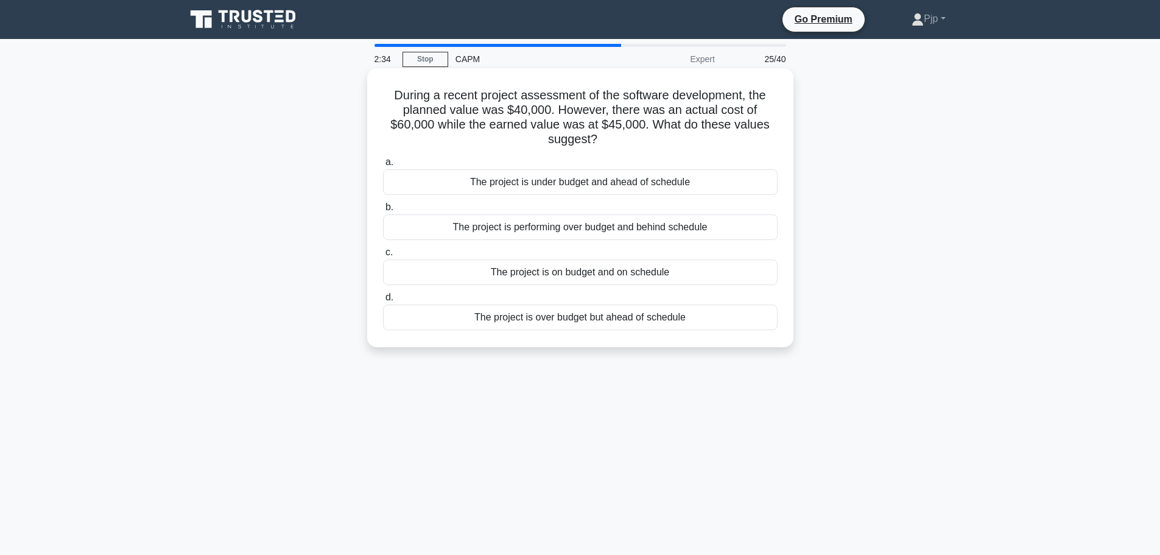
click at [627, 320] on div "The project is over budget but ahead of schedule" at bounding box center [580, 317] width 395 height 26
click at [383, 301] on input "d. The project is over budget but ahead of schedule" at bounding box center [383, 297] width 0 height 8
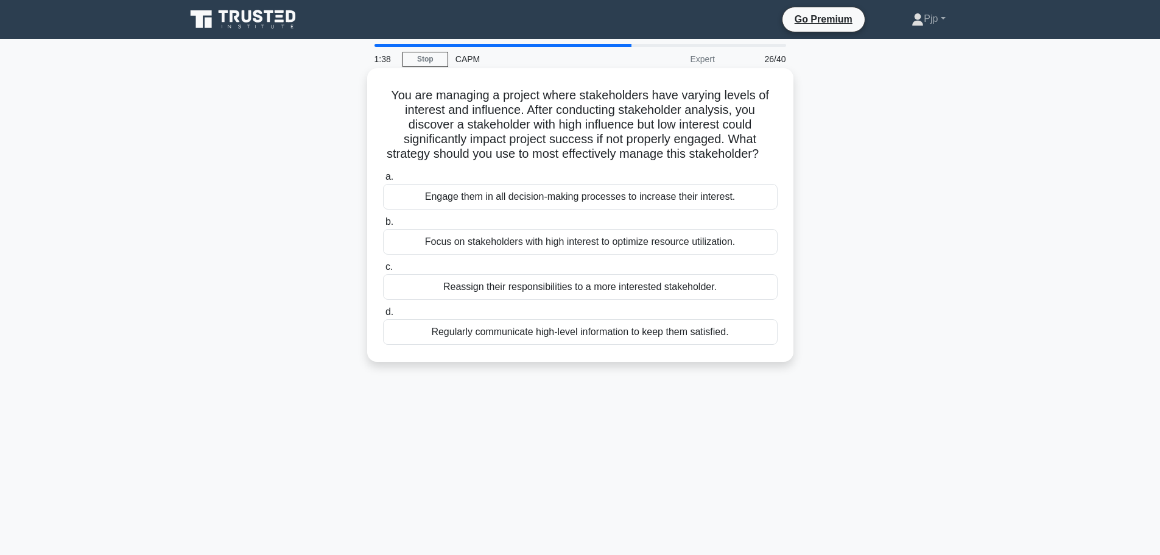
click at [578, 345] on div "Regularly communicate high-level information to keep them satisfied." at bounding box center [580, 332] width 395 height 26
click at [383, 316] on input "d. Regularly communicate high-level information to keep them satisfied." at bounding box center [383, 312] width 0 height 8
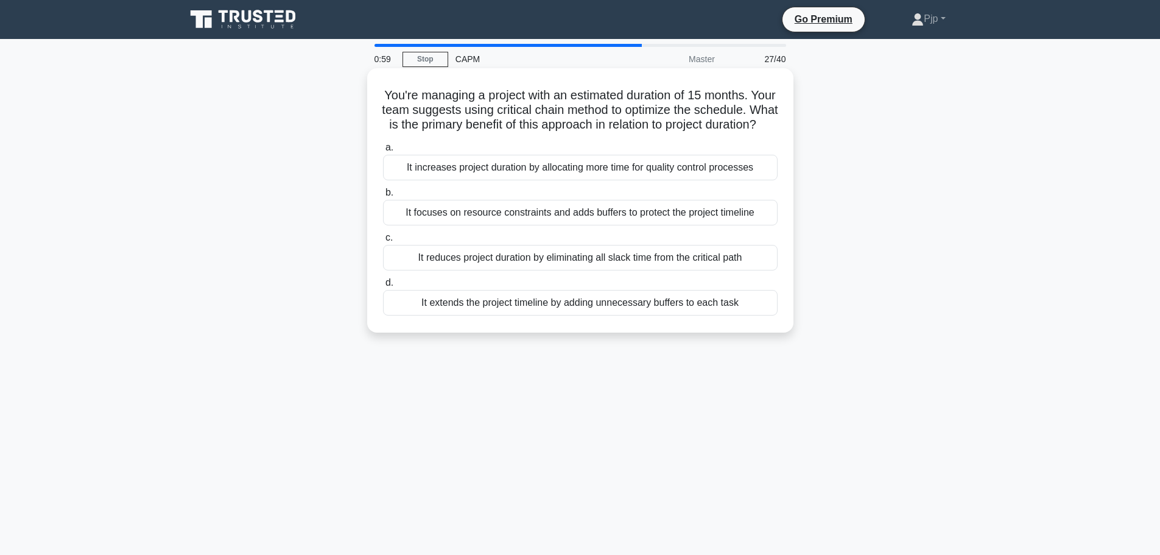
click at [684, 270] on div "It reduces project duration by eliminating all slack time from the critical path" at bounding box center [580, 258] width 395 height 26
click at [383, 242] on input "c. It reduces project duration by eliminating all slack time from the critical …" at bounding box center [383, 238] width 0 height 8
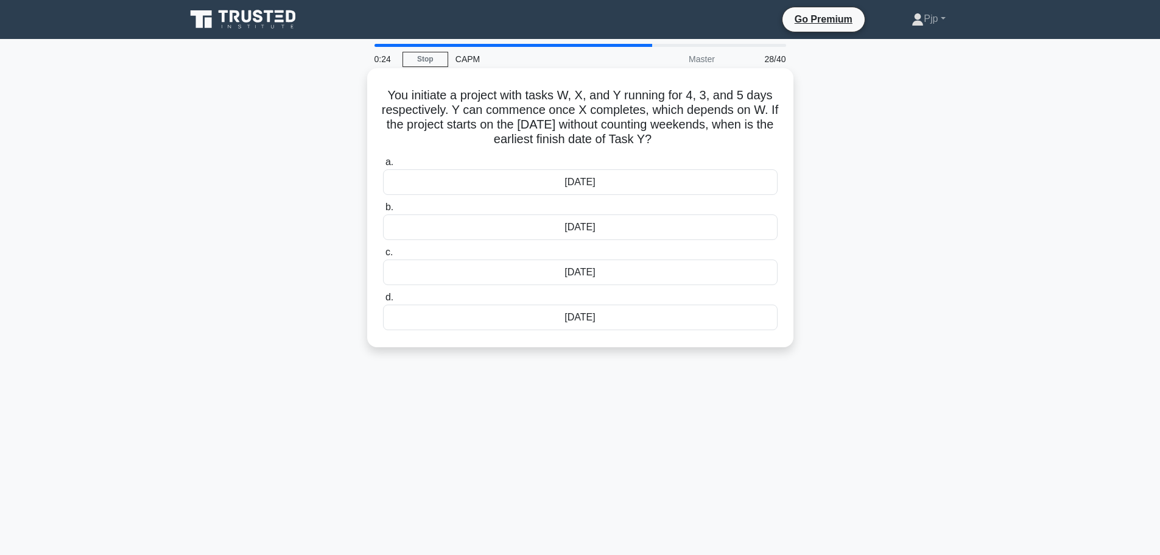
click at [616, 317] on div "16th June" at bounding box center [580, 317] width 395 height 26
click at [383, 301] on input "d. 16th June" at bounding box center [383, 297] width 0 height 8
click at [618, 230] on div "Fishbone Diagram" at bounding box center [580, 227] width 395 height 26
click at [383, 211] on input "b. Fishbone Diagram" at bounding box center [383, 207] width 0 height 8
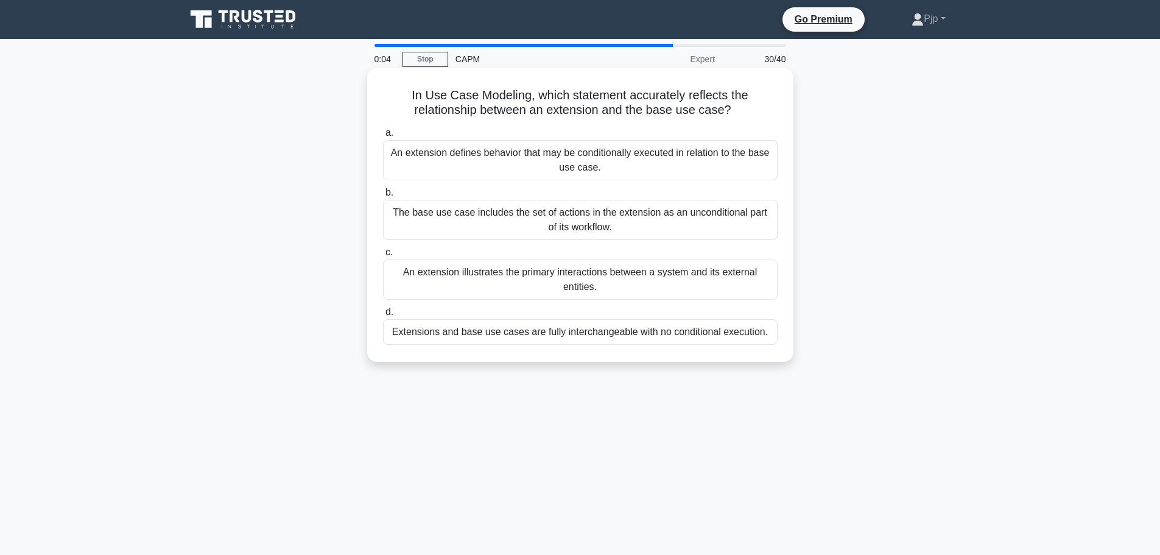
click at [619, 235] on div "The base use case includes the set of actions in the extension as an unconditio…" at bounding box center [580, 220] width 395 height 40
click at [383, 197] on input "b. The base use case includes the set of actions in the extension as an uncondi…" at bounding box center [383, 193] width 0 height 8
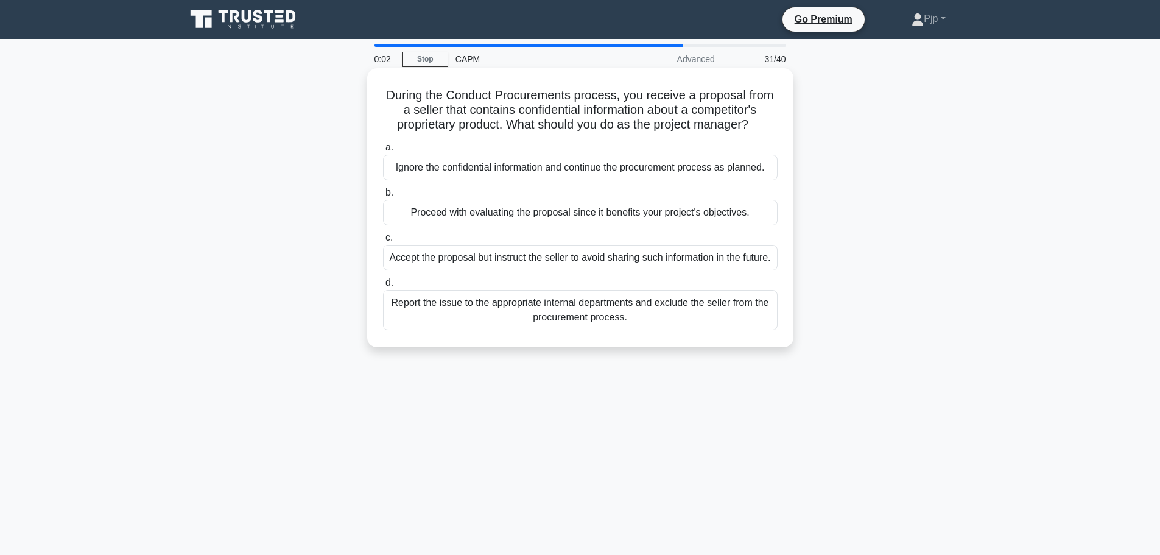
click at [617, 178] on div "Ignore the confidential information and continue the procurement process as pla…" at bounding box center [580, 168] width 395 height 26
click at [383, 152] on input "a. Ignore the confidential information and continue the procurement process as …" at bounding box center [383, 148] width 0 height 8
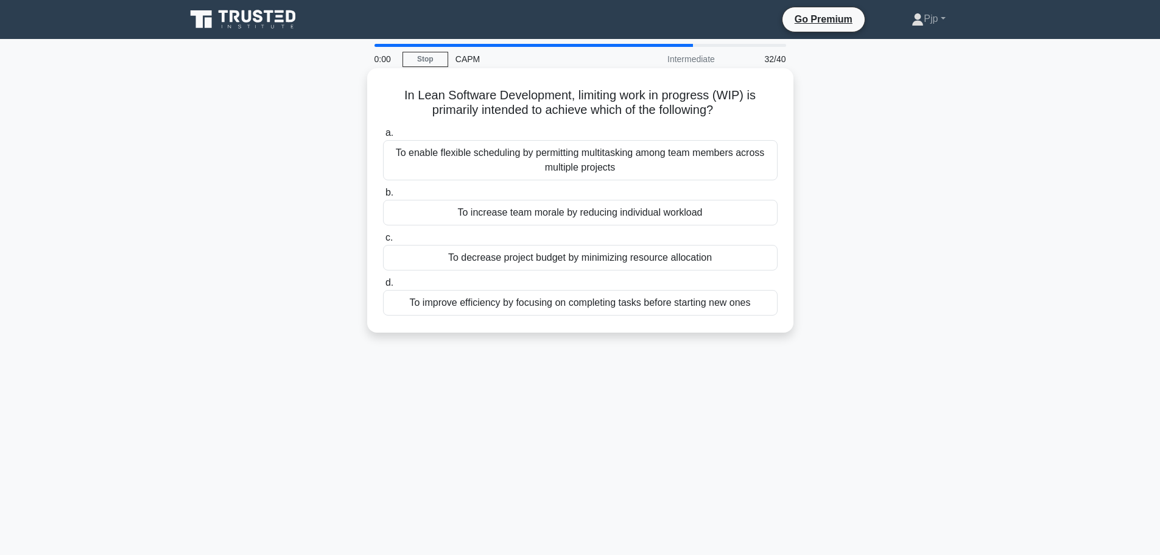
click at [624, 219] on div "To increase team morale by reducing individual workload" at bounding box center [580, 213] width 395 height 26
click at [383, 197] on input "b. To increase team morale by reducing individual workload" at bounding box center [383, 193] width 0 height 8
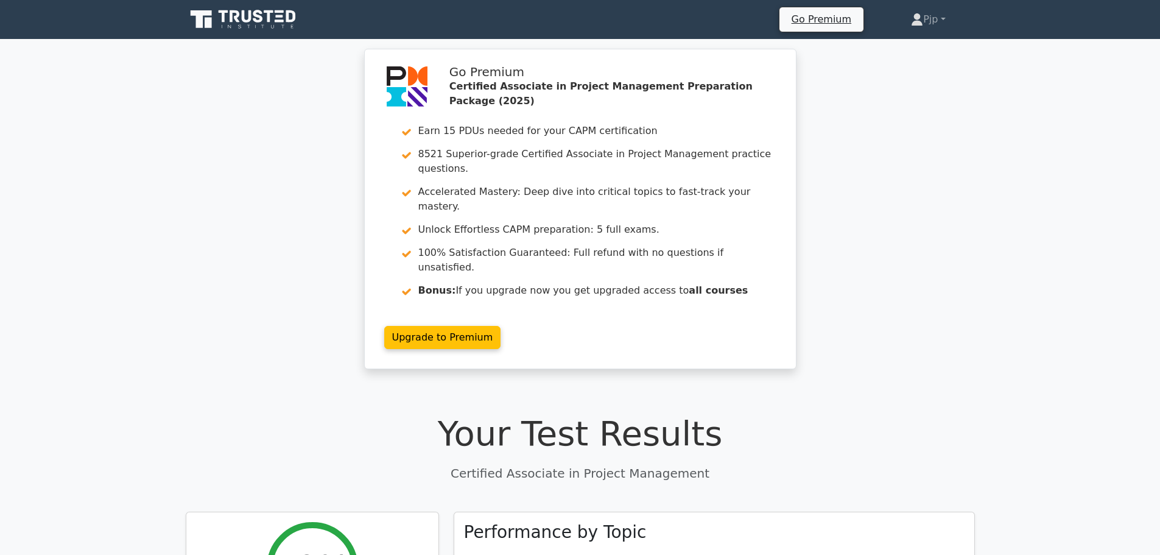
click at [199, 185] on div "Go Premium Certified Associate in Project Management Preparation Package (2025)…" at bounding box center [580, 216] width 1160 height 335
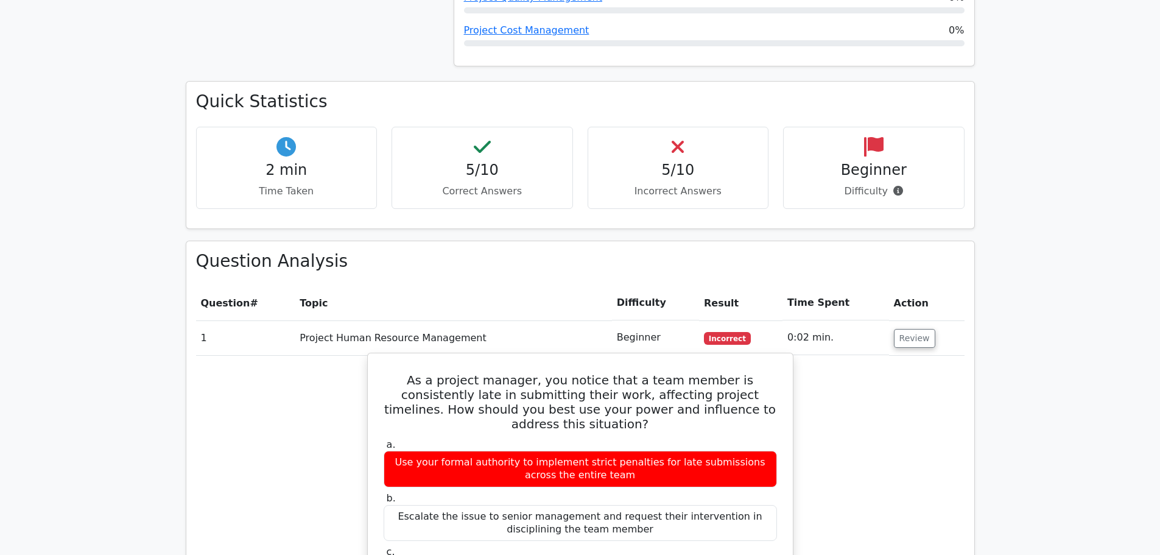
scroll to position [1096, 0]
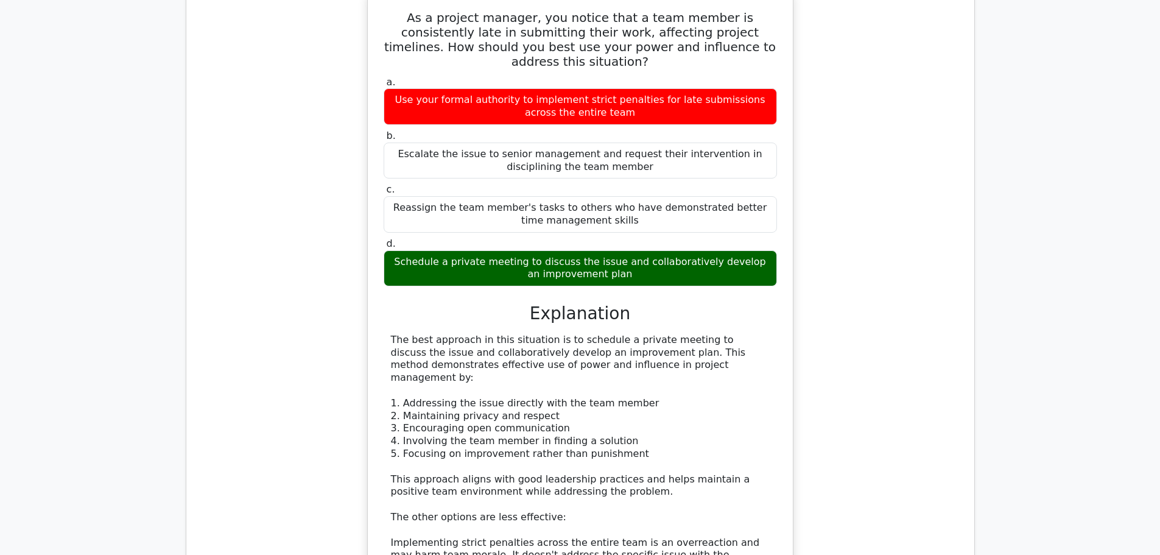
click at [872, 270] on div "As a project manager, you notice that a team member is consistently late in sub…" at bounding box center [580, 371] width 768 height 763
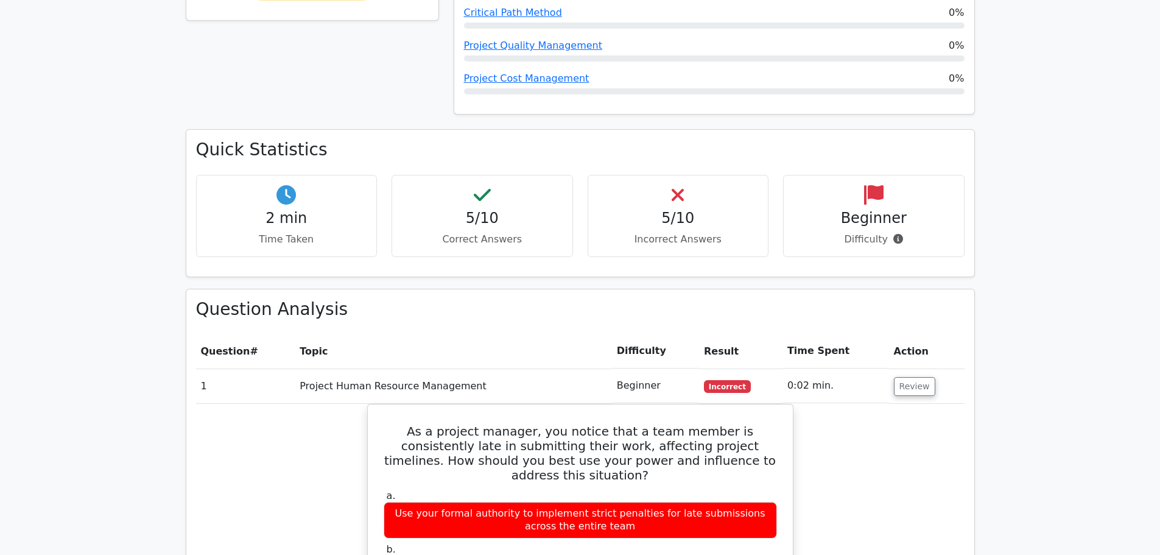
scroll to position [670, 0]
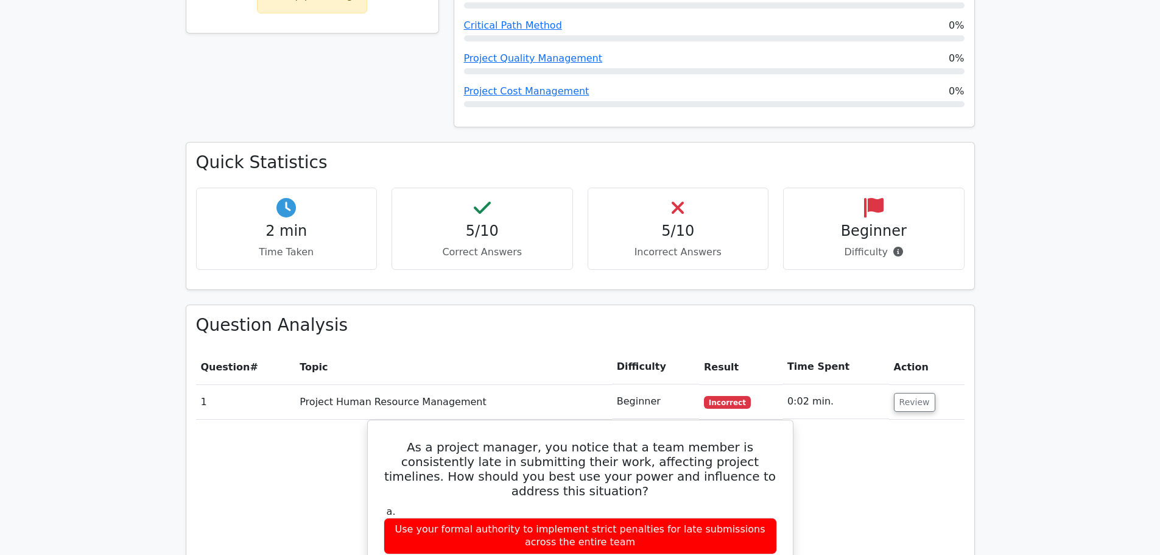
click at [813, 259] on div "Quick Statistics 2 min Time Taken 5/10 Correct Answers 5/10 Incorrect Answers B…" at bounding box center [580, 223] width 804 height 162
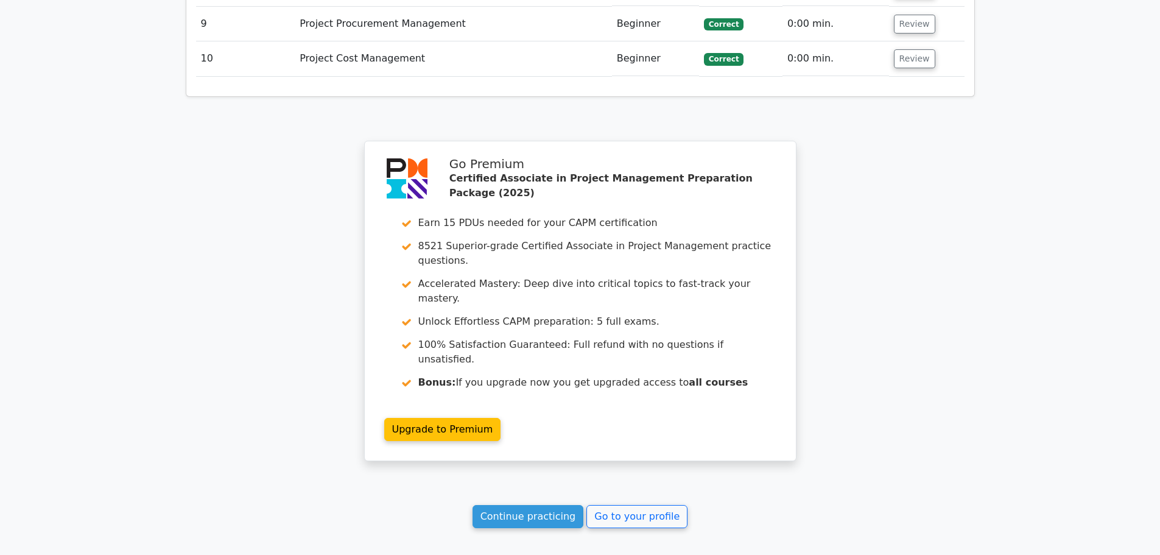
scroll to position [2146, 0]
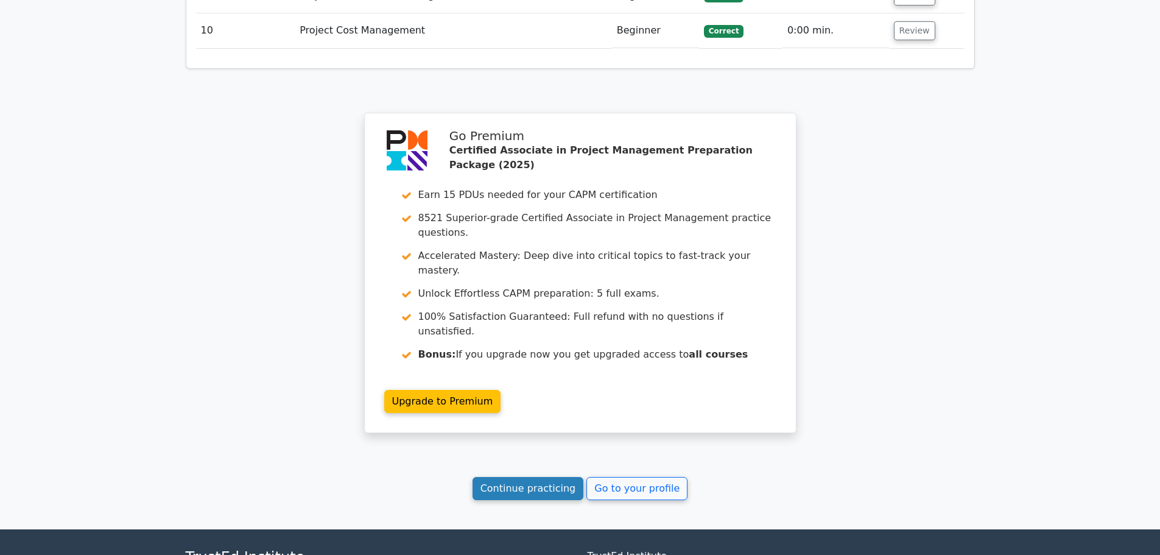
click at [511, 477] on link "Continue practicing" at bounding box center [527, 488] width 111 height 23
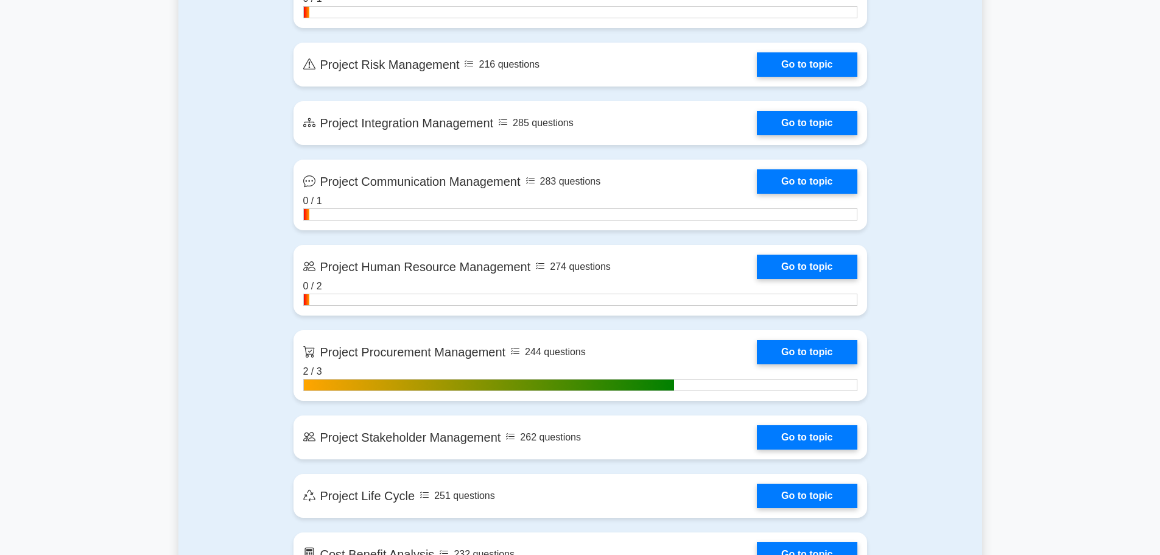
scroll to position [1137, 0]
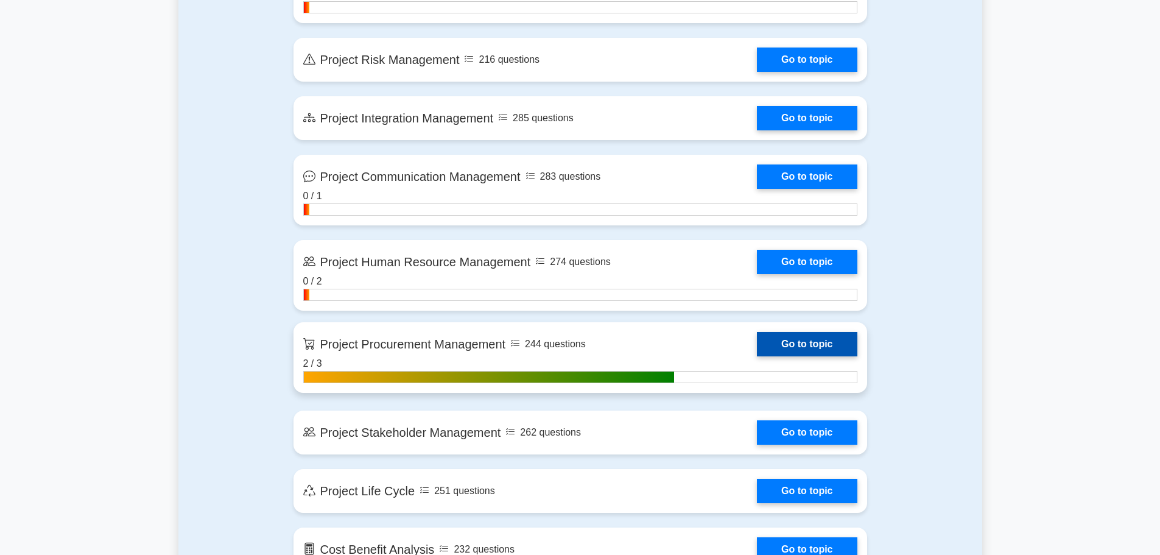
click at [757, 340] on link "Go to topic" at bounding box center [807, 344] width 100 height 24
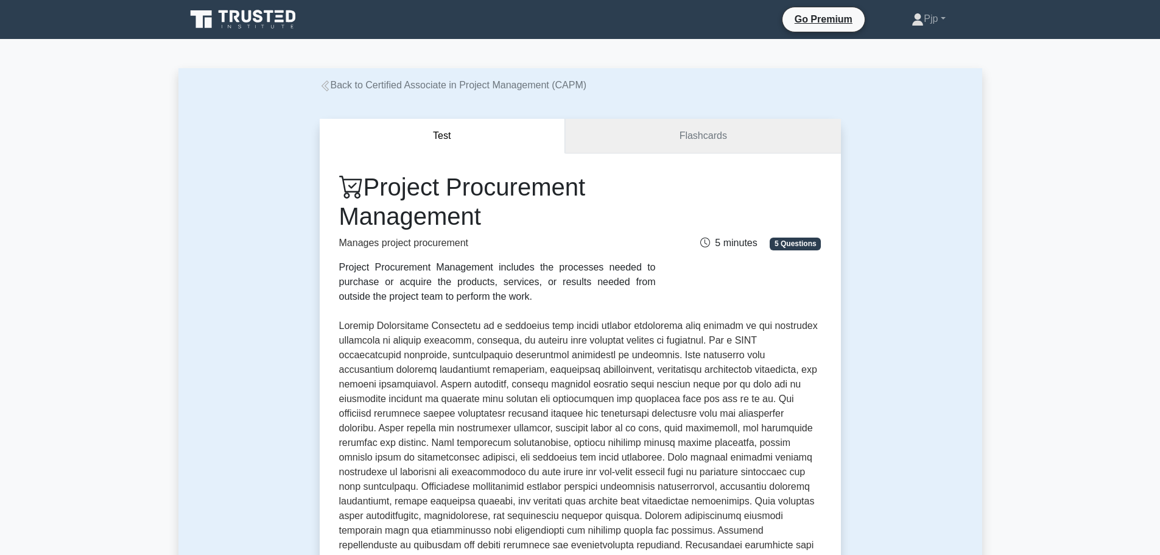
drag, startPoint x: 722, startPoint y: 140, endPoint x: 704, endPoint y: 140, distance: 18.3
click at [723, 140] on link "Flashcards" at bounding box center [702, 136] width 275 height 35
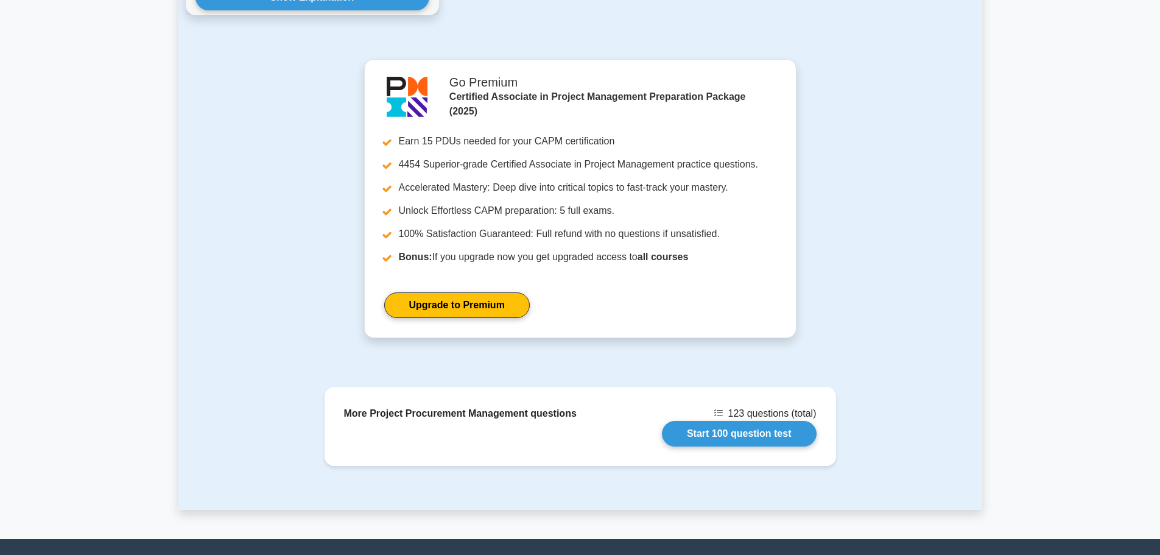
scroll to position [1403, 0]
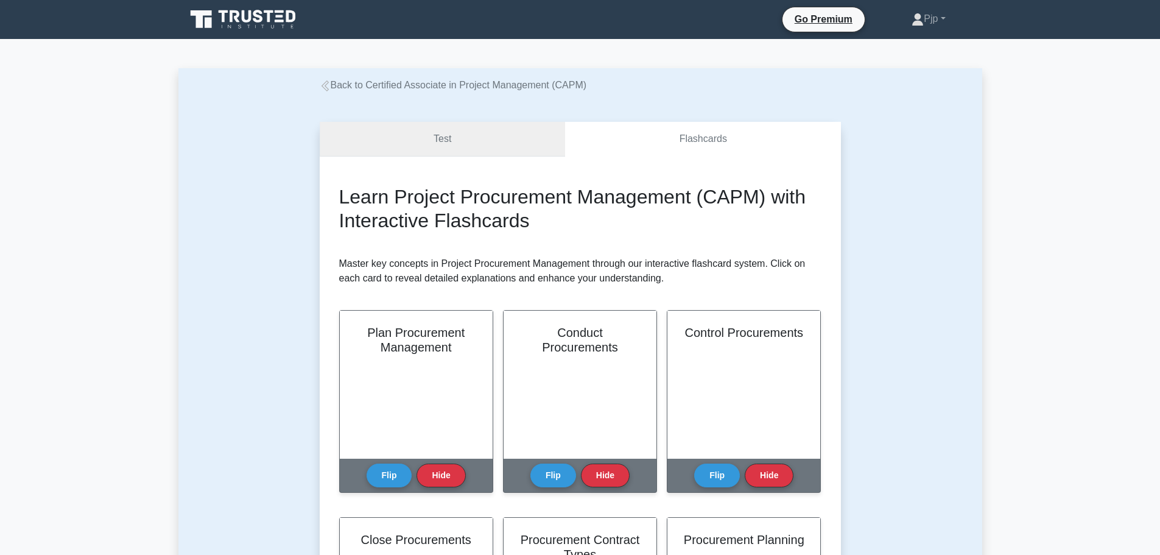
click at [509, 138] on link "Test" at bounding box center [443, 139] width 246 height 35
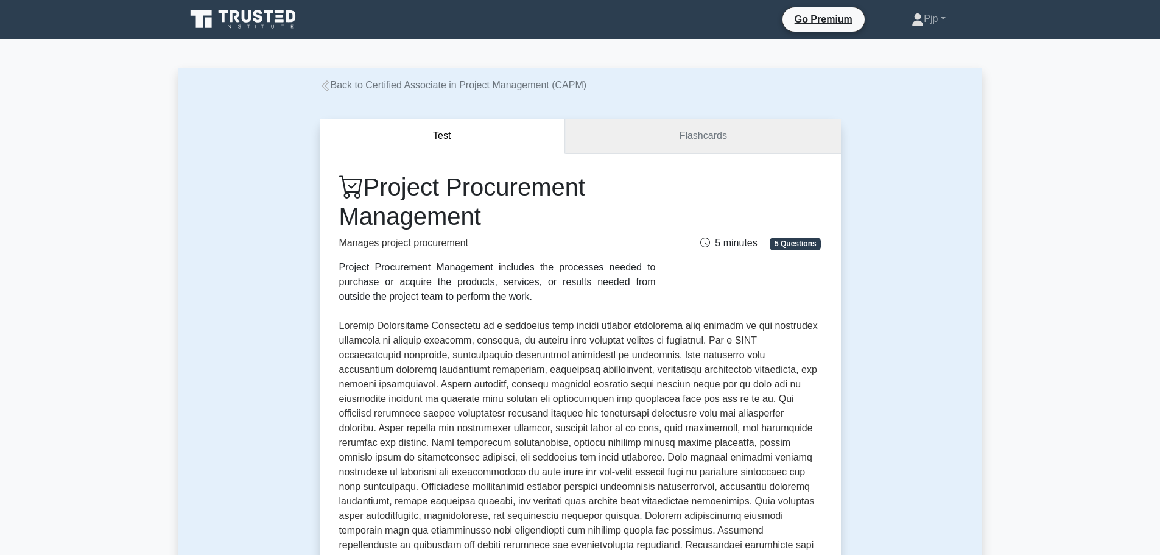
click at [682, 134] on link "Flashcards" at bounding box center [702, 136] width 275 height 35
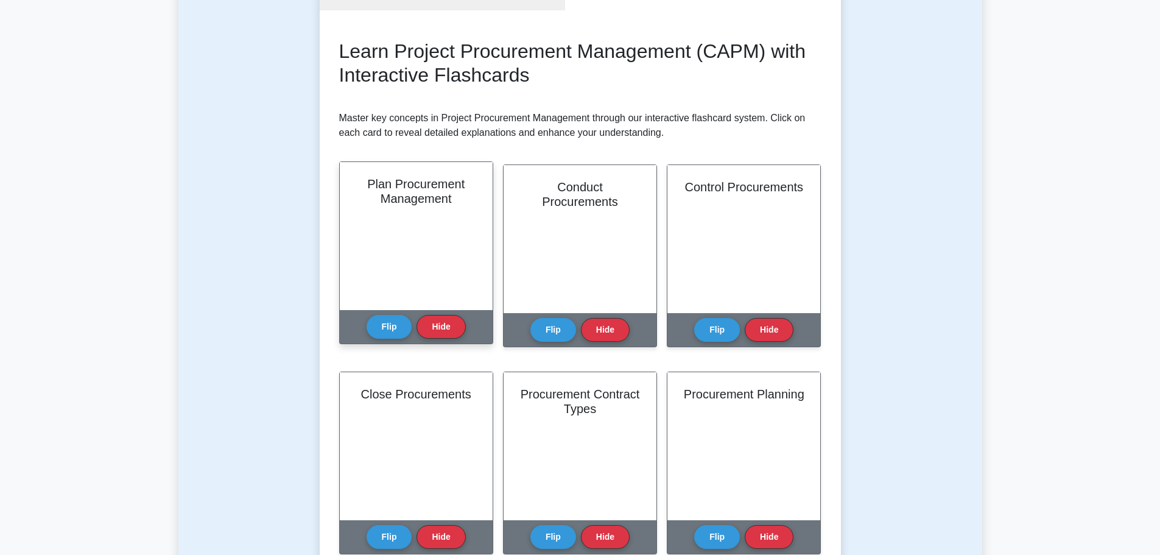
scroll to position [183, 0]
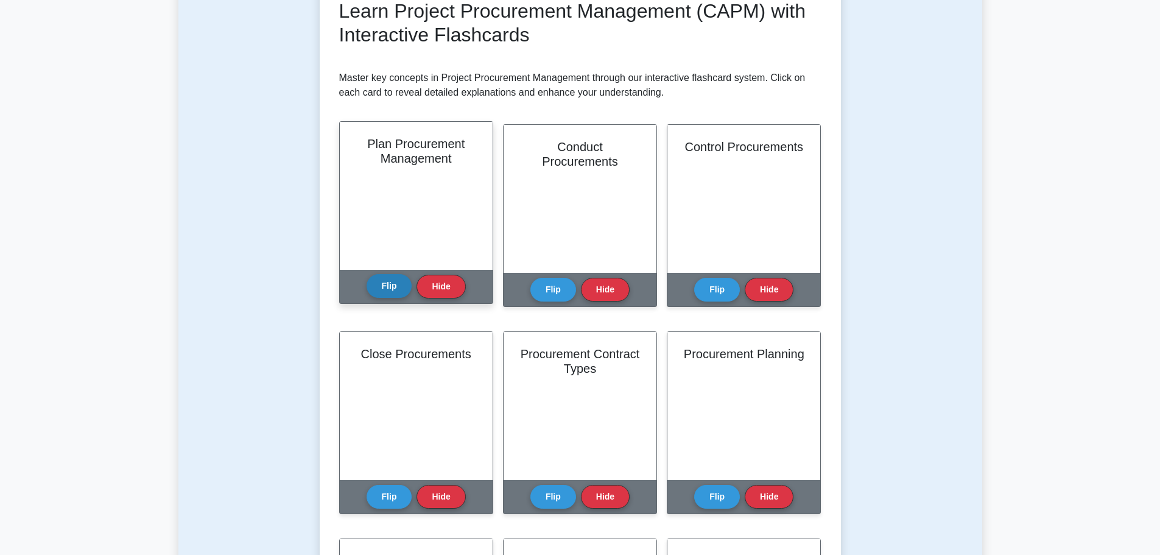
click at [401, 287] on button "Flip" at bounding box center [390, 286] width 46 height 24
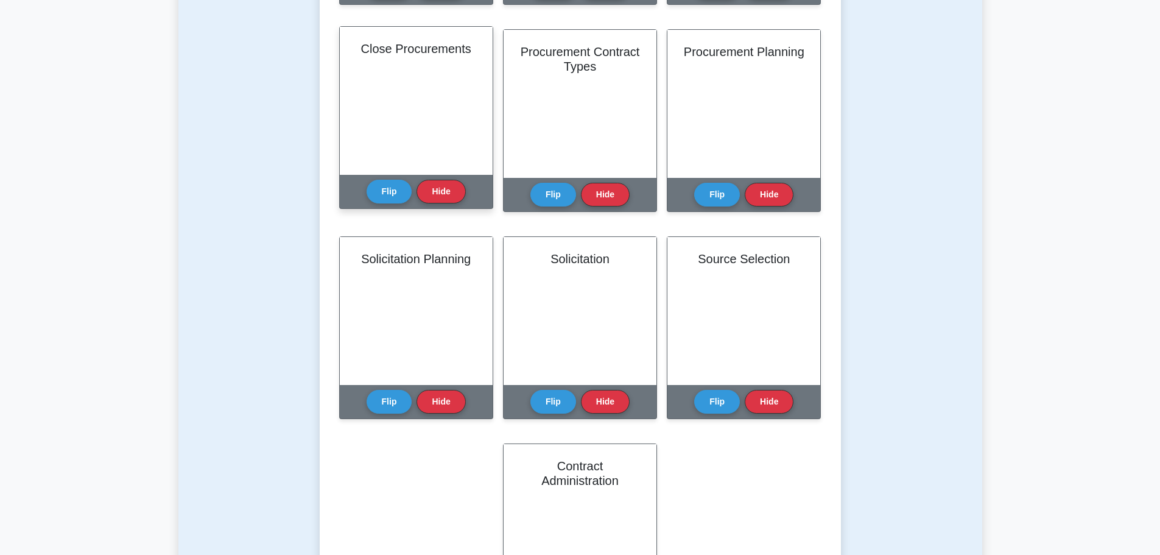
scroll to position [487, 0]
